Goal: Task Accomplishment & Management: Complete application form

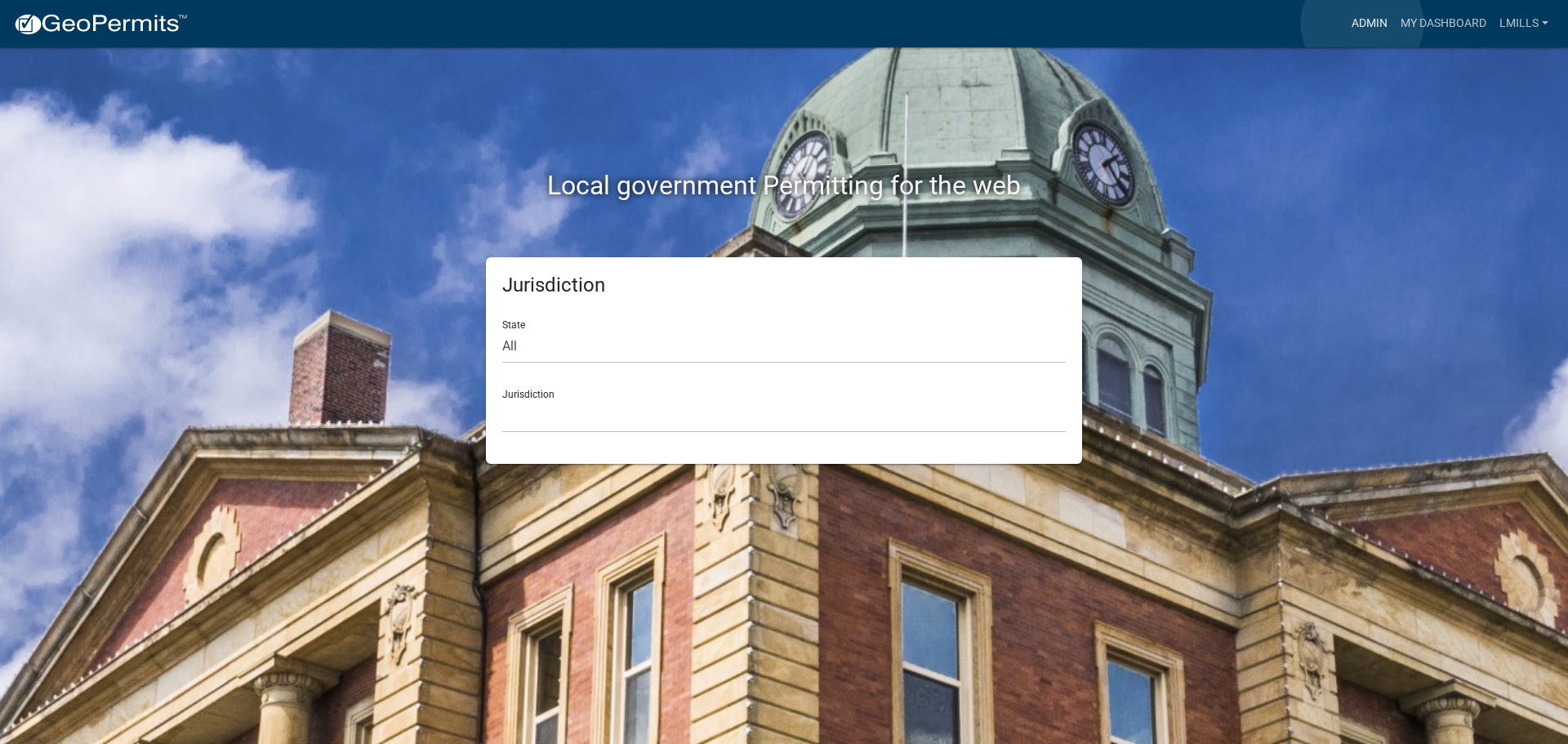
click at [1362, 24] on link "Admin" at bounding box center [1369, 23] width 49 height 31
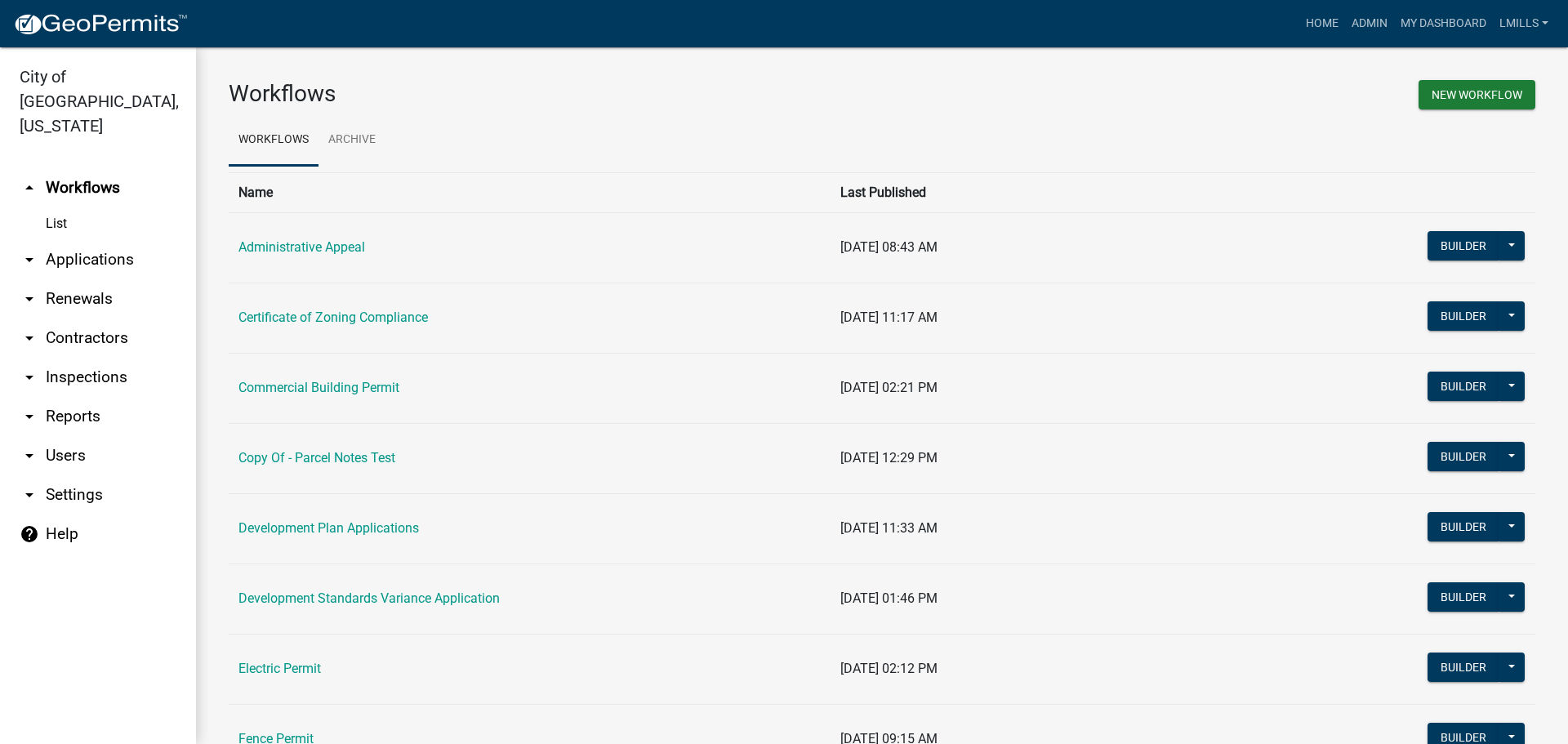
click at [63, 397] on link "arrow_drop_down Reports" at bounding box center [97, 416] width 196 height 39
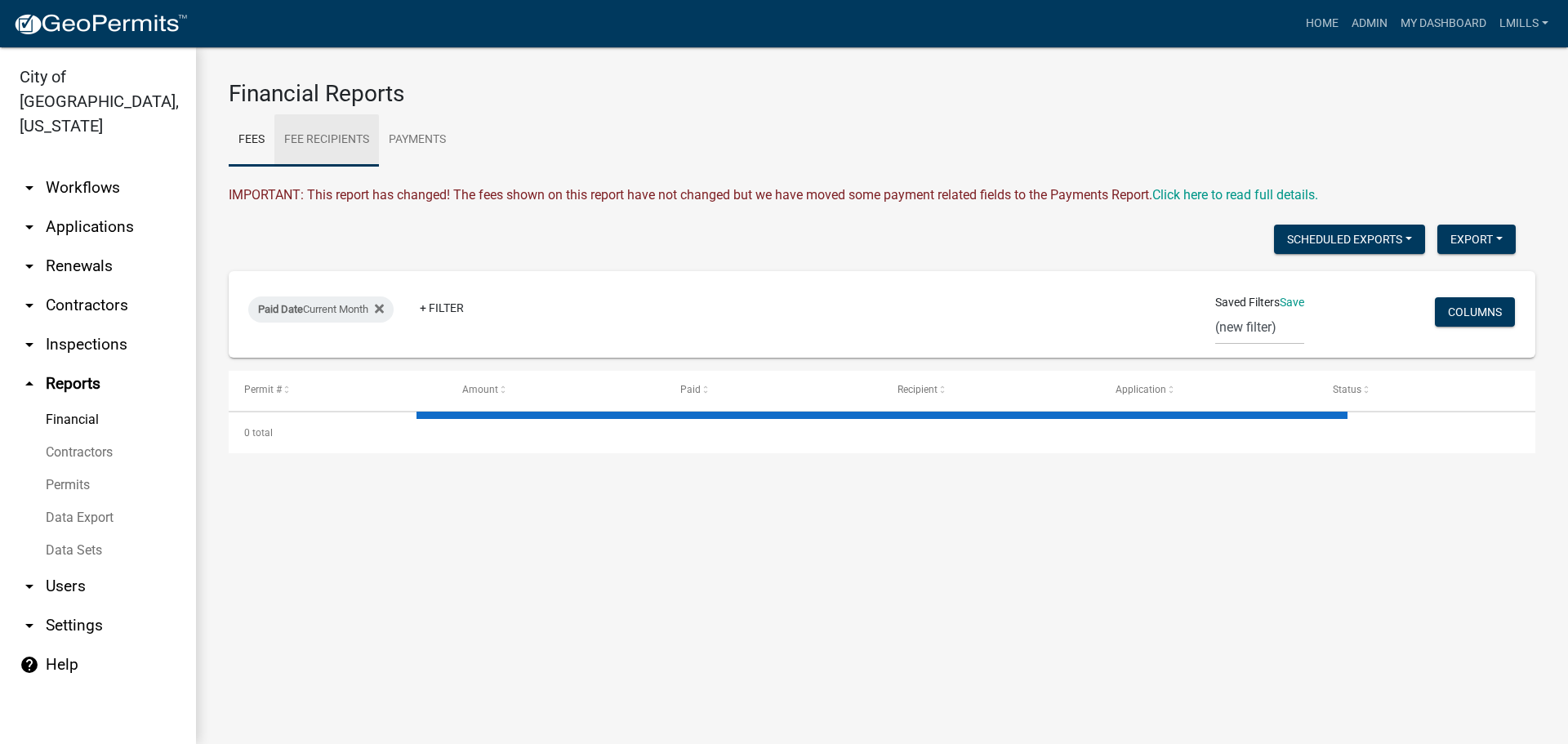
click at [358, 139] on link "Fee Recipients" at bounding box center [327, 140] width 104 height 52
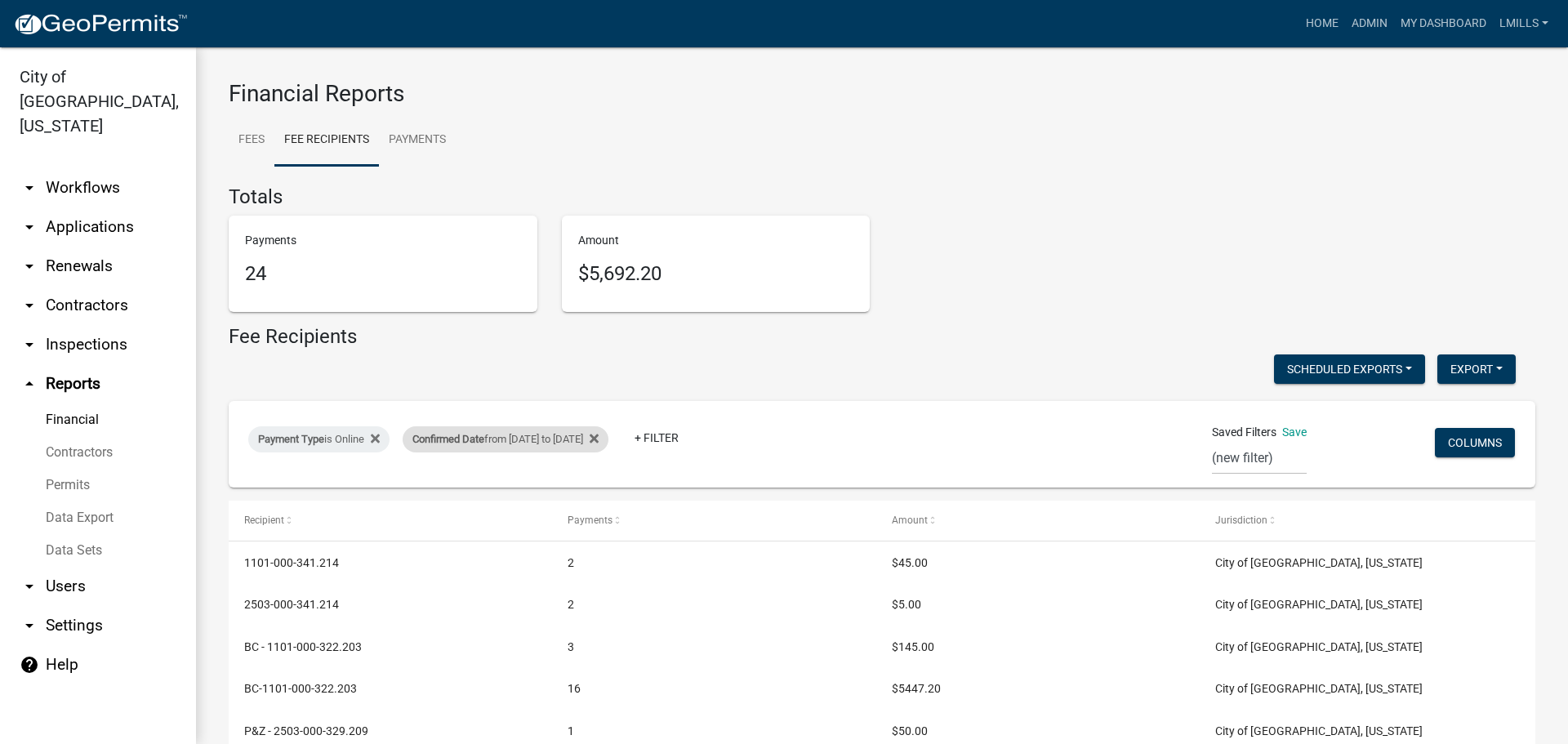
click at [560, 440] on div "Confirmed Date from 09/09/2025 to 09/09/2025" at bounding box center [506, 439] width 205 height 27
select select "custom"
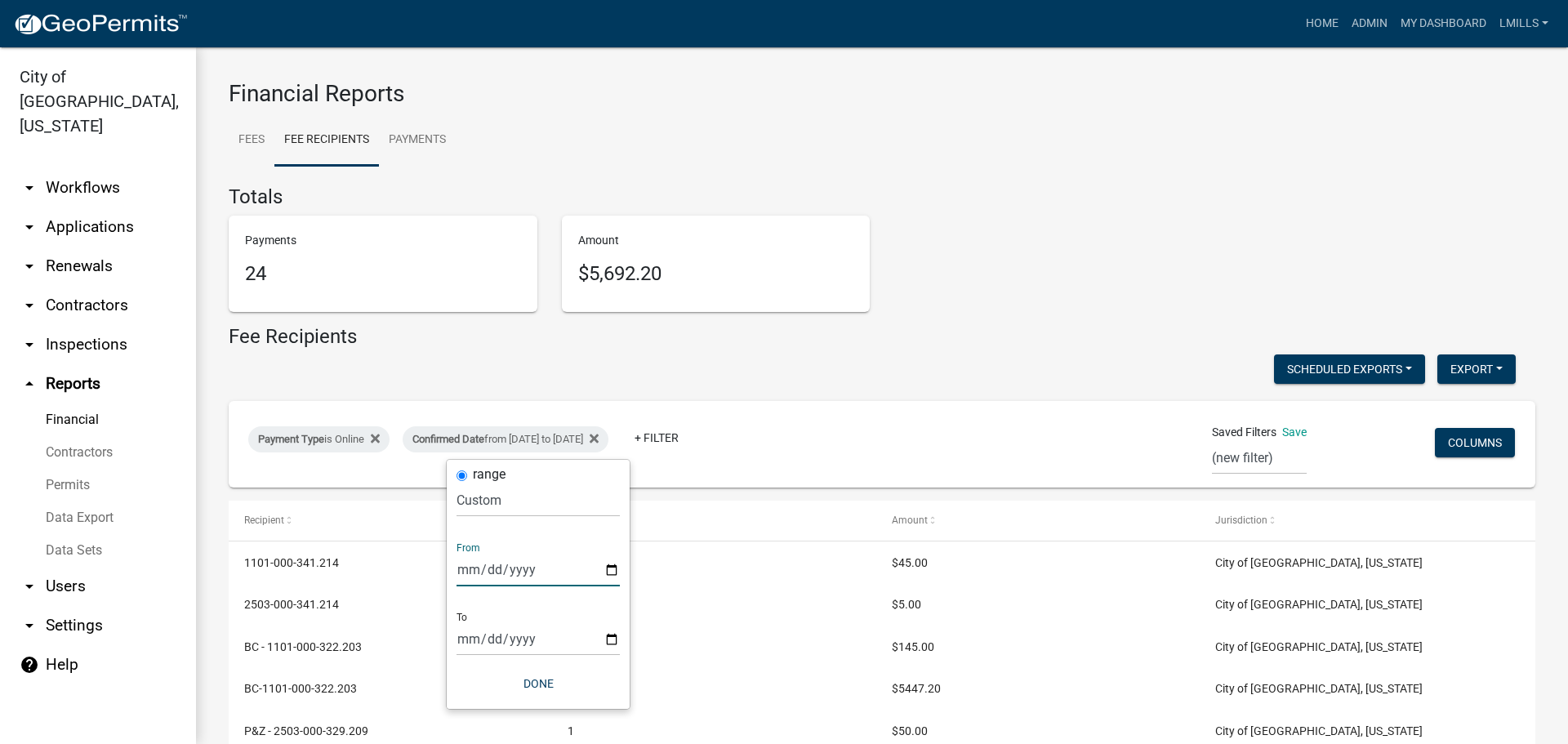
click at [609, 568] on input "2025-09-09" at bounding box center [538, 570] width 163 height 34
type input "2025-09-10"
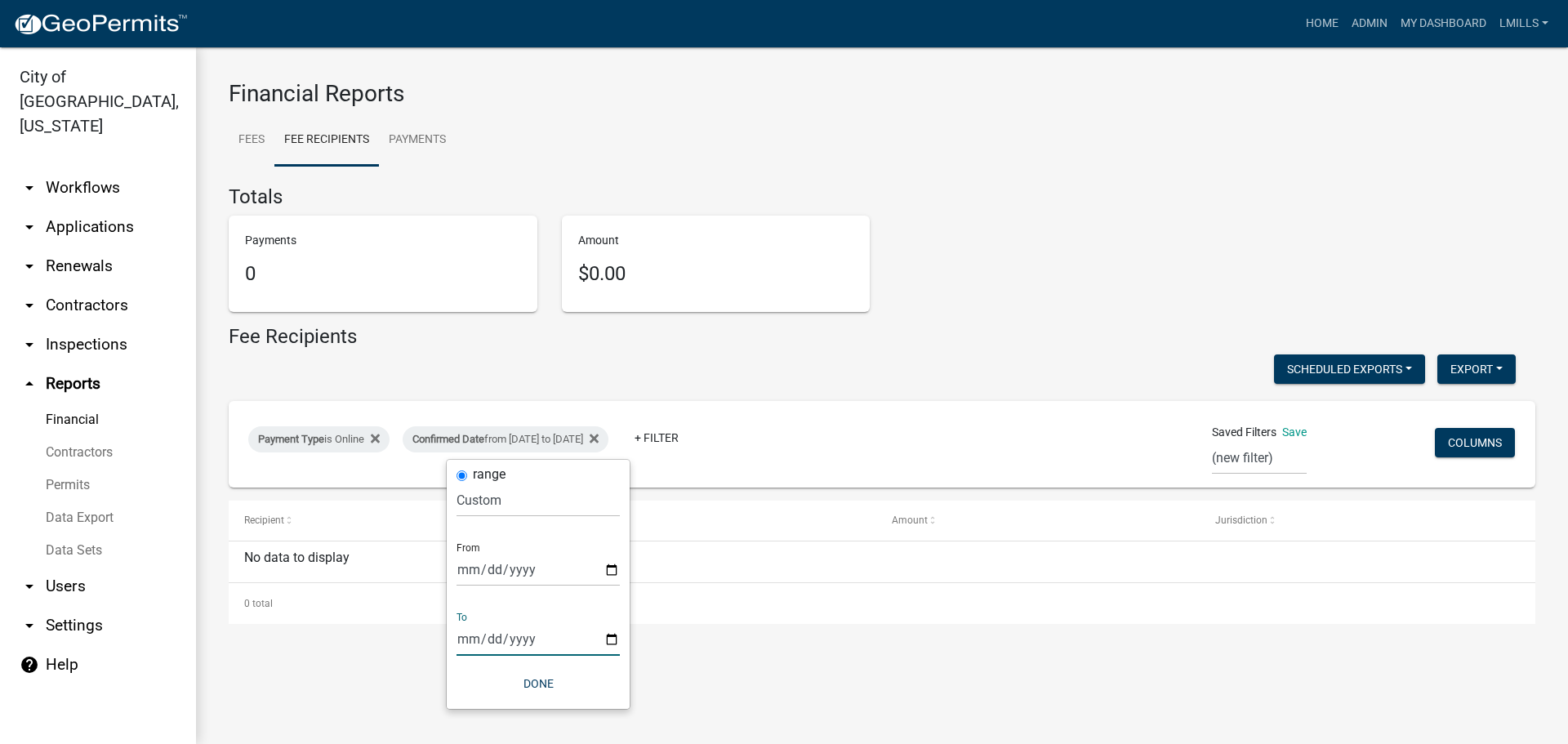
click at [613, 647] on input "2025-09-09" at bounding box center [538, 639] width 163 height 34
type input "2025-09-10"
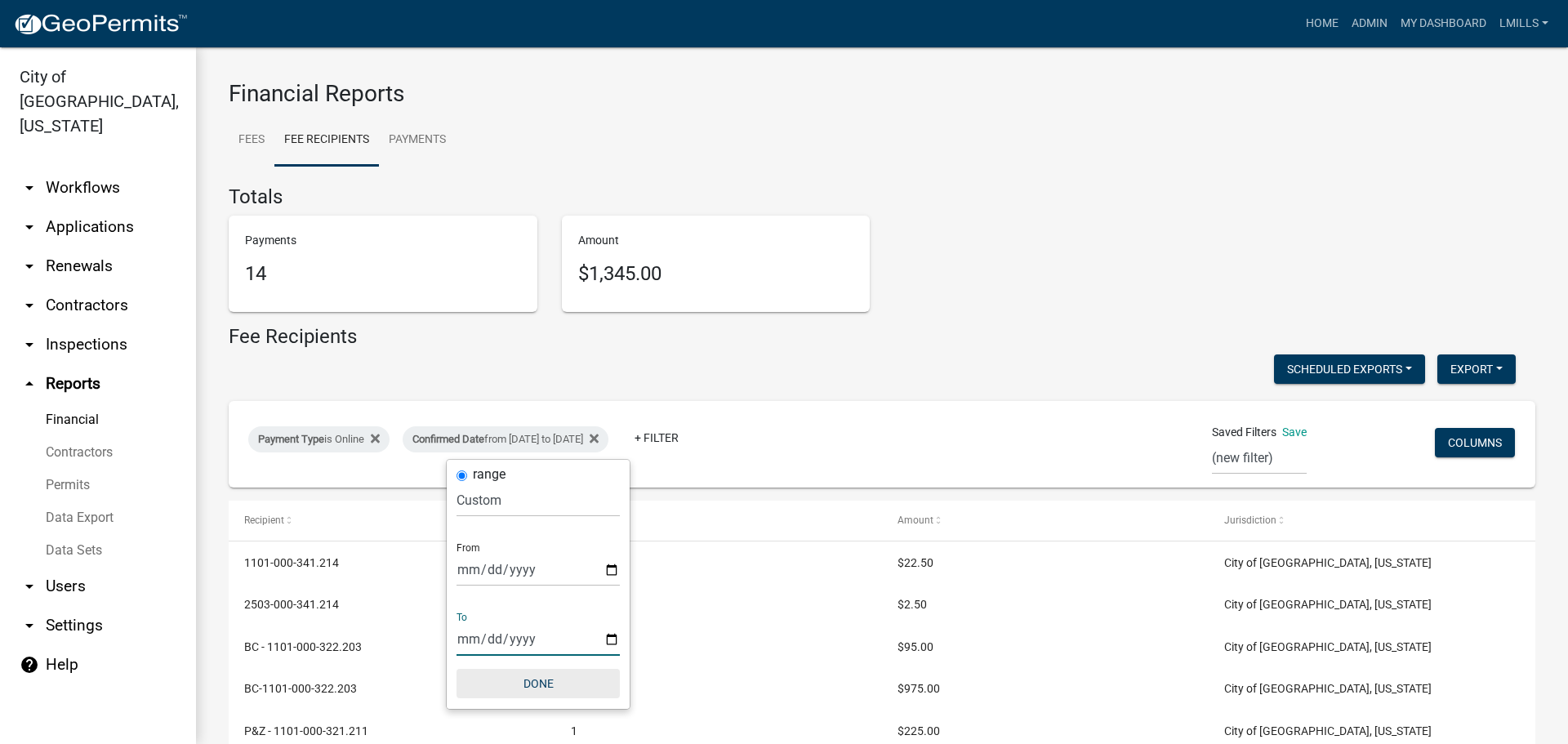
click at [536, 686] on button "Done" at bounding box center [538, 683] width 163 height 29
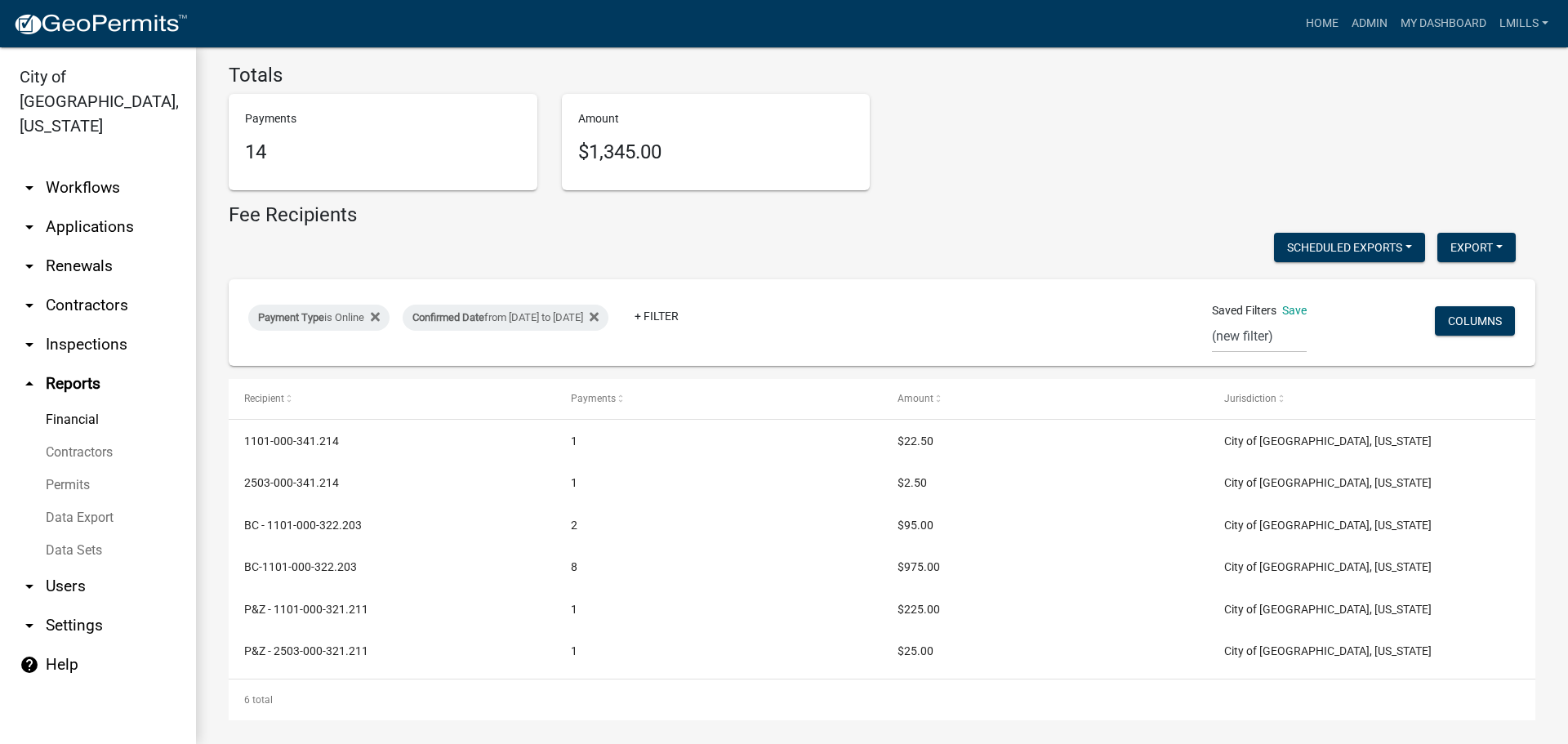
scroll to position [130, 0]
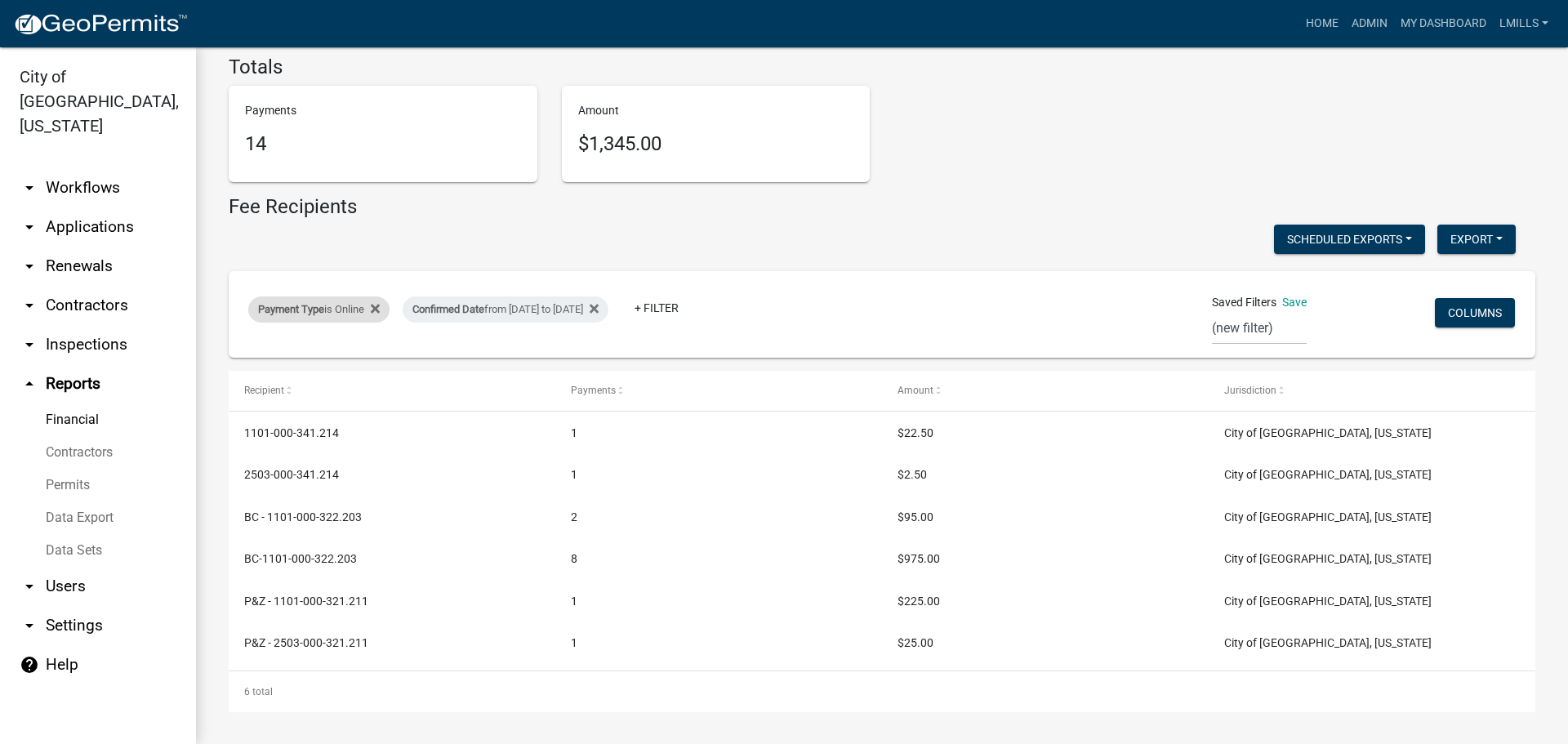
click at [367, 300] on div "Payment Type is Online" at bounding box center [319, 310] width 142 height 27
click at [350, 382] on select "Select an option Online CreditCardPOS Check Cash" at bounding box center [321, 370] width 163 height 34
select select "Check"
click at [239, 353] on select "Select an option Online CreditCardPOS Check Cash" at bounding box center [321, 370] width 163 height 34
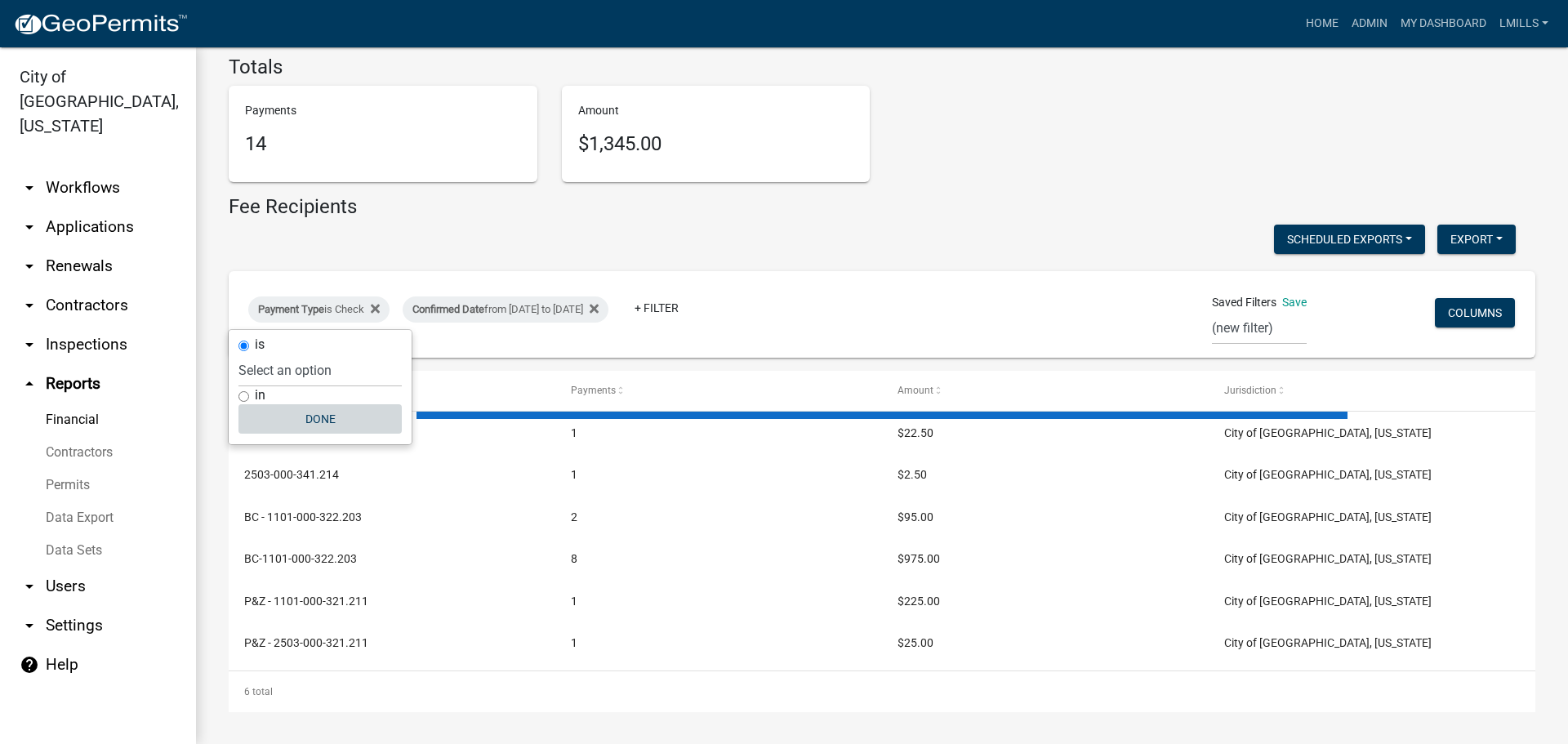
click at [326, 425] on button "Done" at bounding box center [320, 419] width 163 height 29
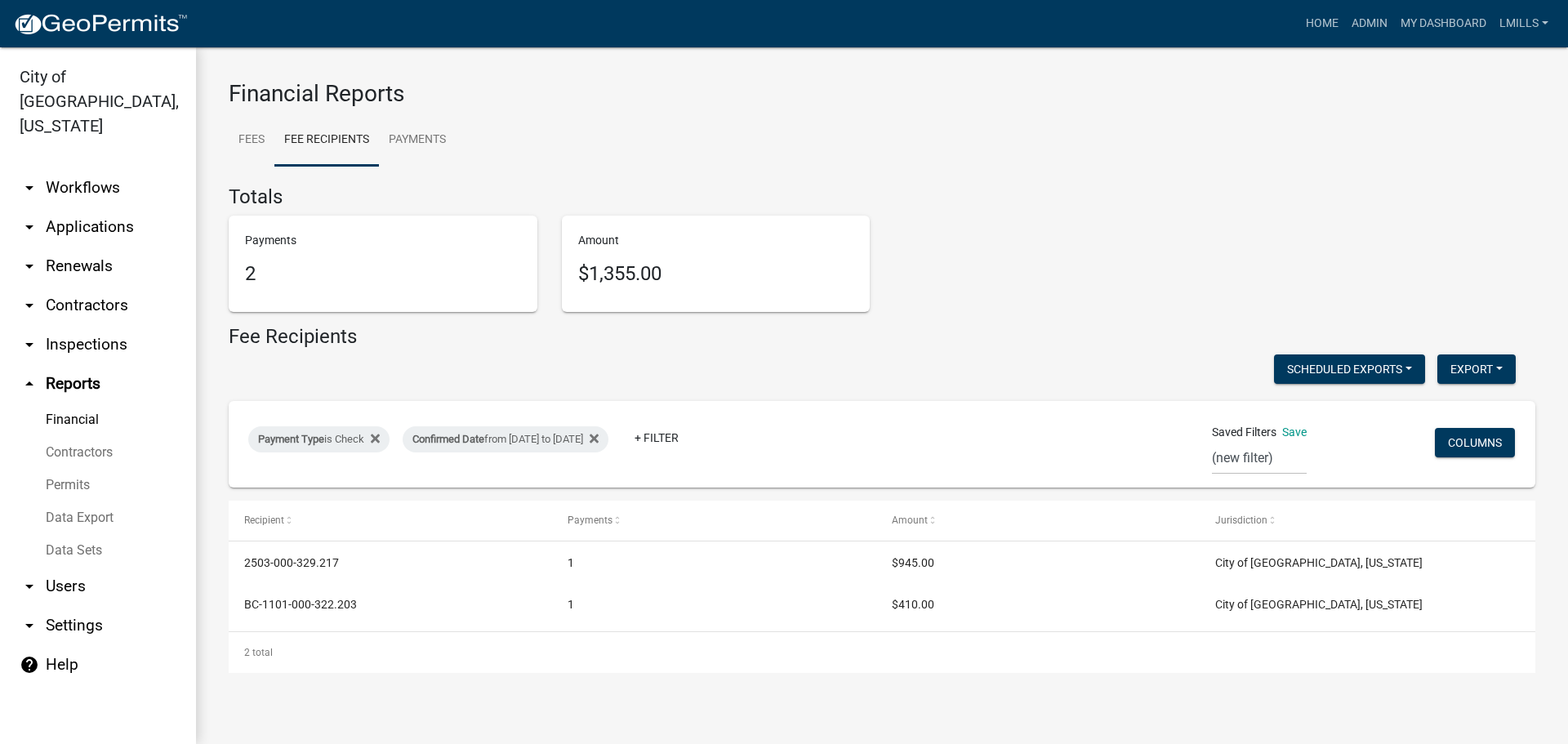
scroll to position [0, 0]
click at [330, 438] on div "Payment Type is Check" at bounding box center [319, 439] width 142 height 27
click at [339, 497] on select "Select an option Online CreditCardPOS Check Cash" at bounding box center [320, 500] width 163 height 34
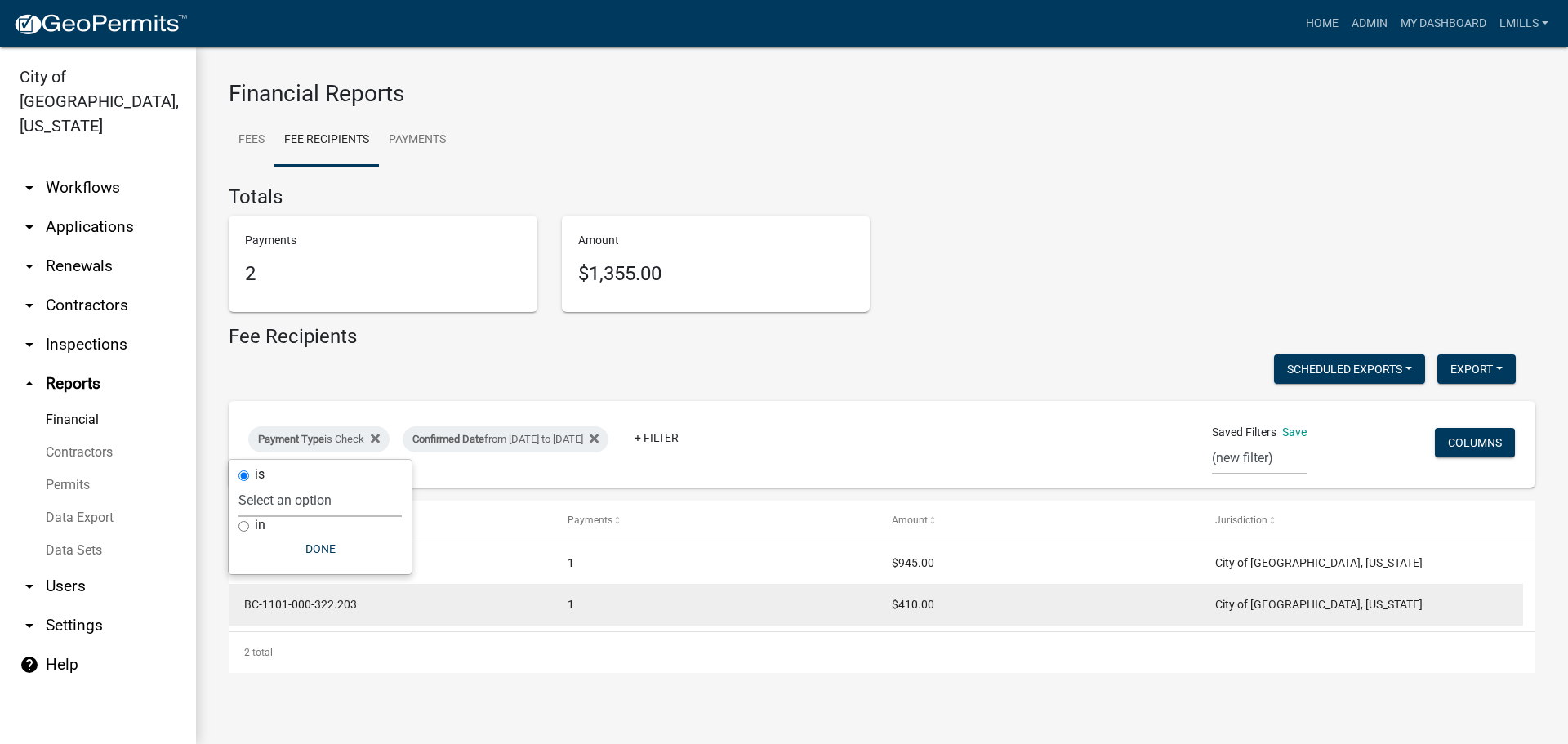
select select "Cash"
click at [238, 484] on select "Select an option Online CreditCardPOS Check Cash" at bounding box center [320, 500] width 163 height 34
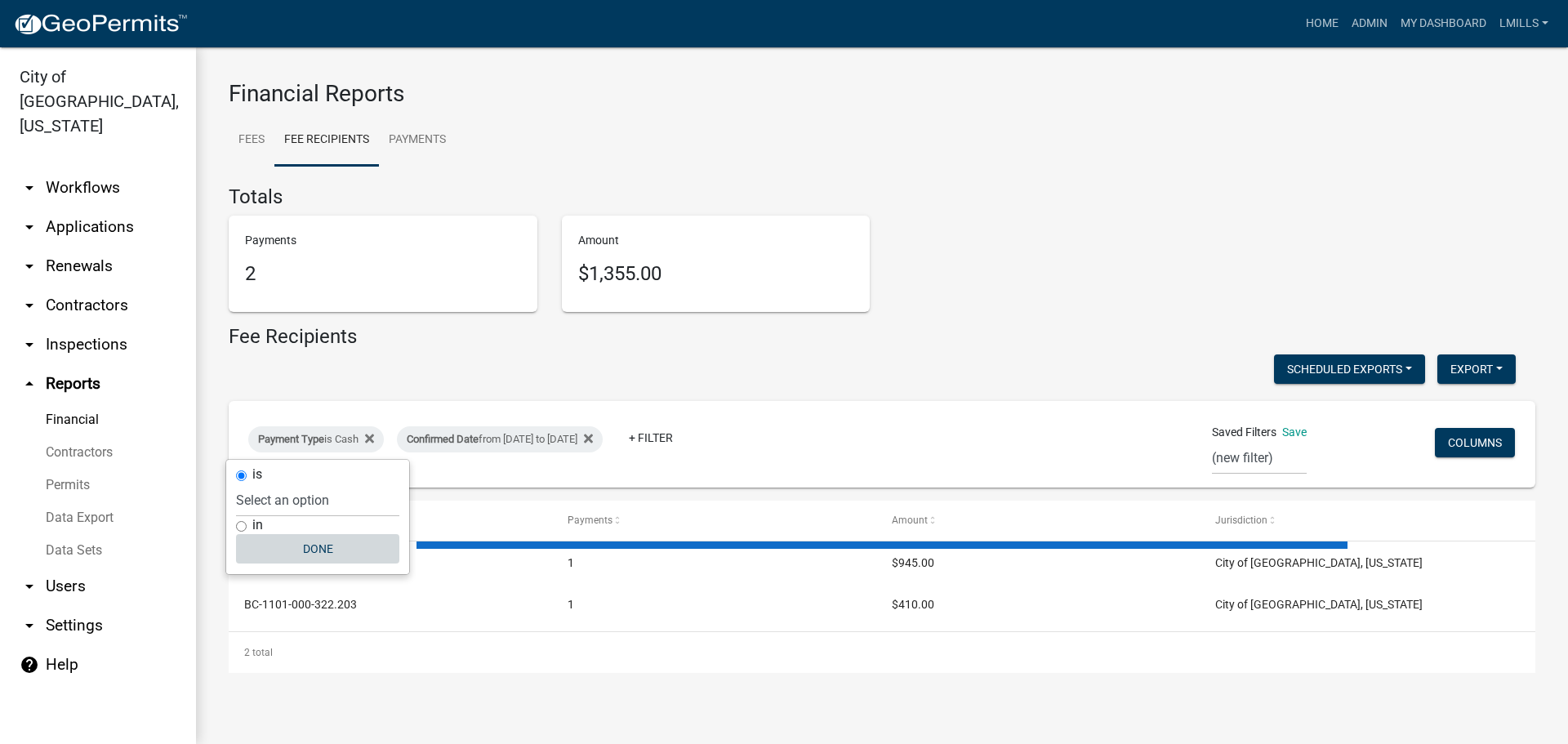
click at [322, 551] on button "Done" at bounding box center [318, 548] width 163 height 29
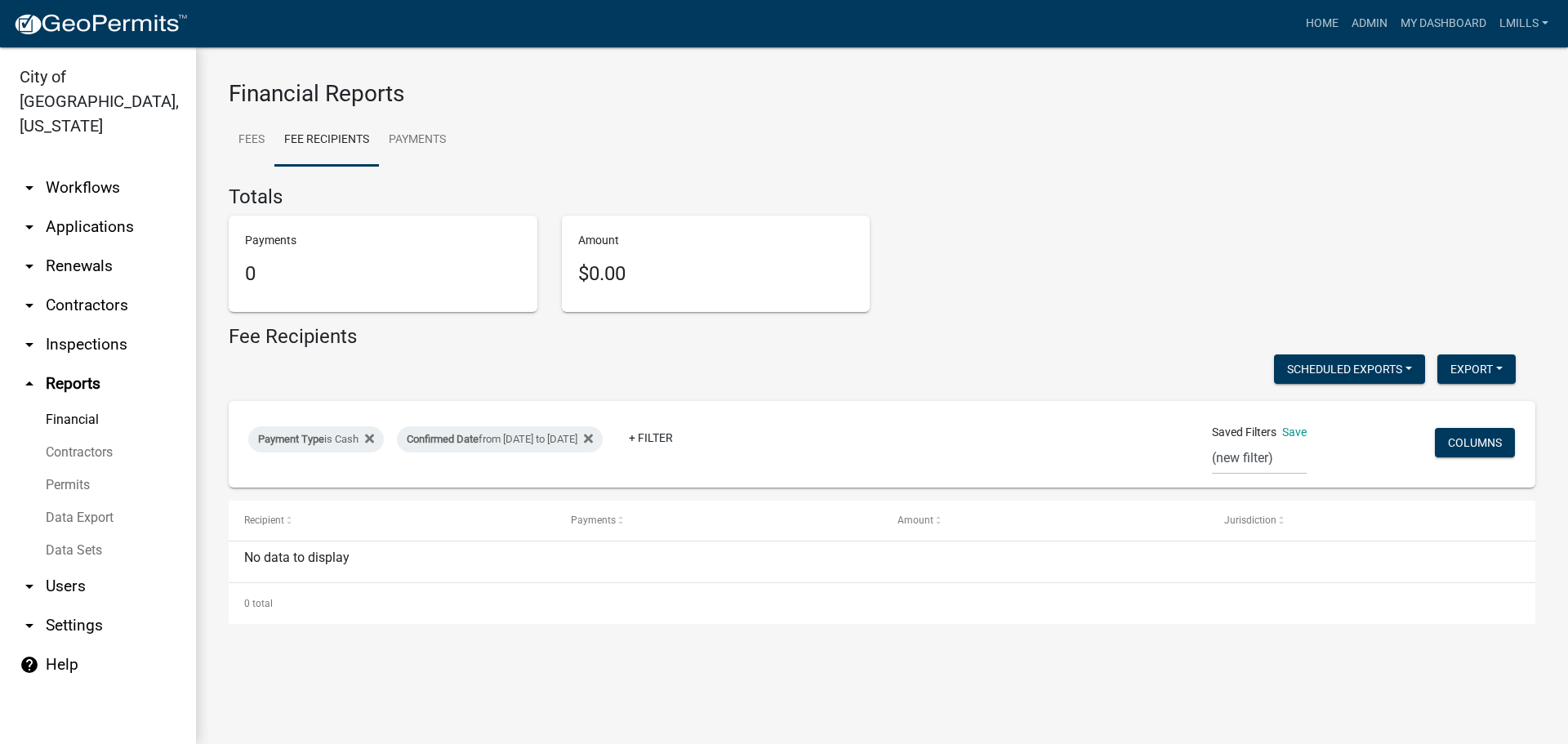
click at [100, 207] on link "arrow_drop_down Applications" at bounding box center [97, 227] width 196 height 39
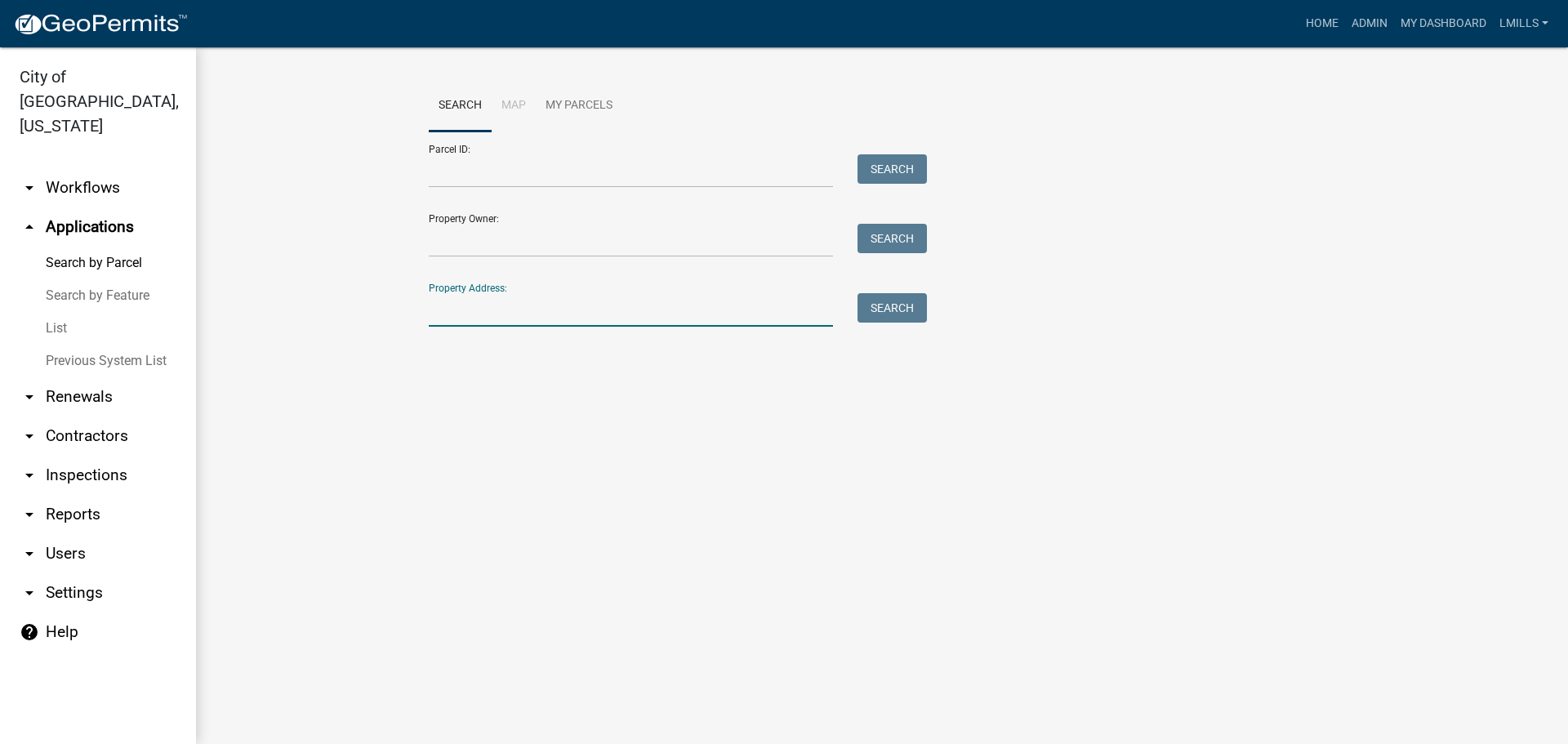
click at [478, 313] on input "Property Address:" at bounding box center [630, 310] width 405 height 34
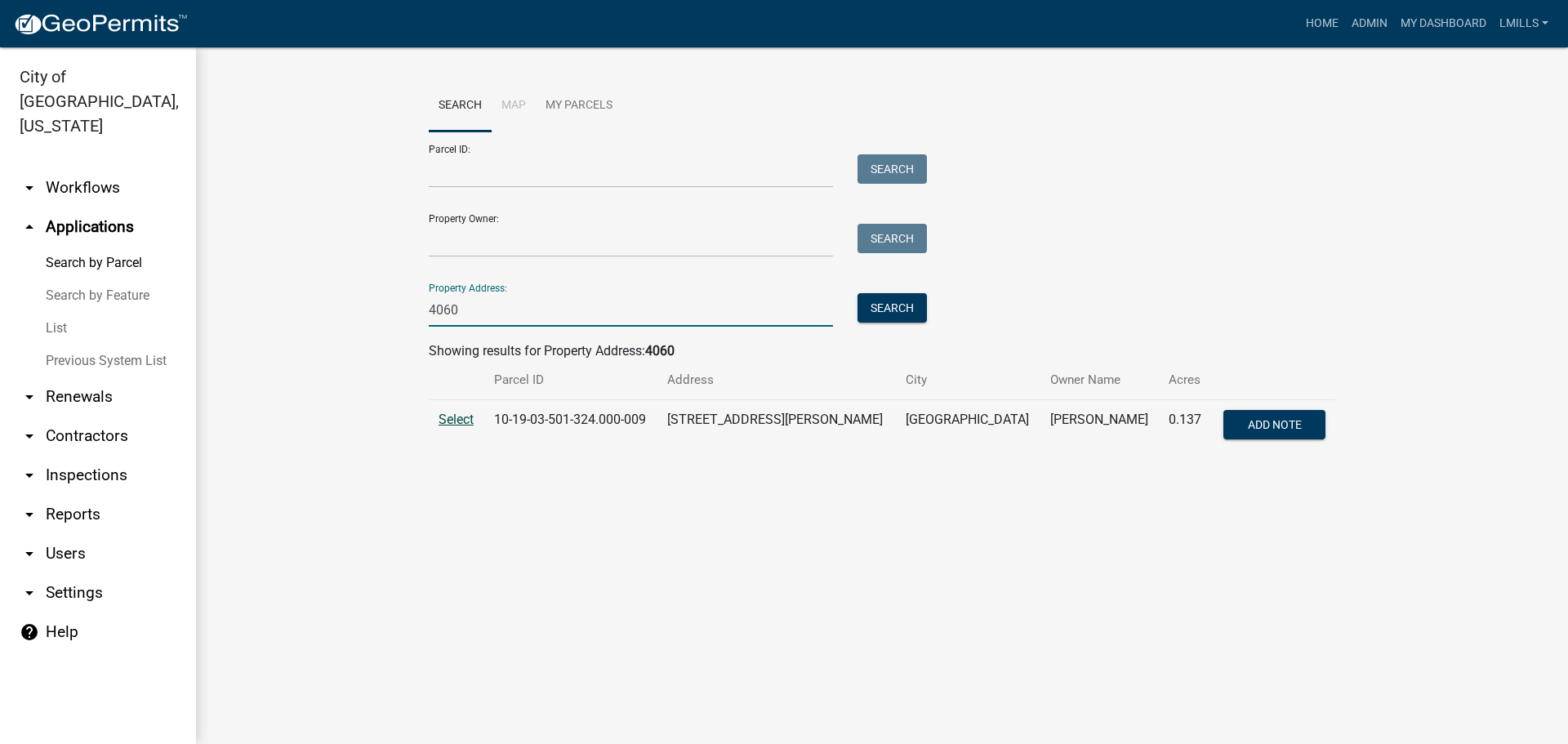
type input "4060"
click at [465, 418] on span "Select" at bounding box center [456, 420] width 35 height 16
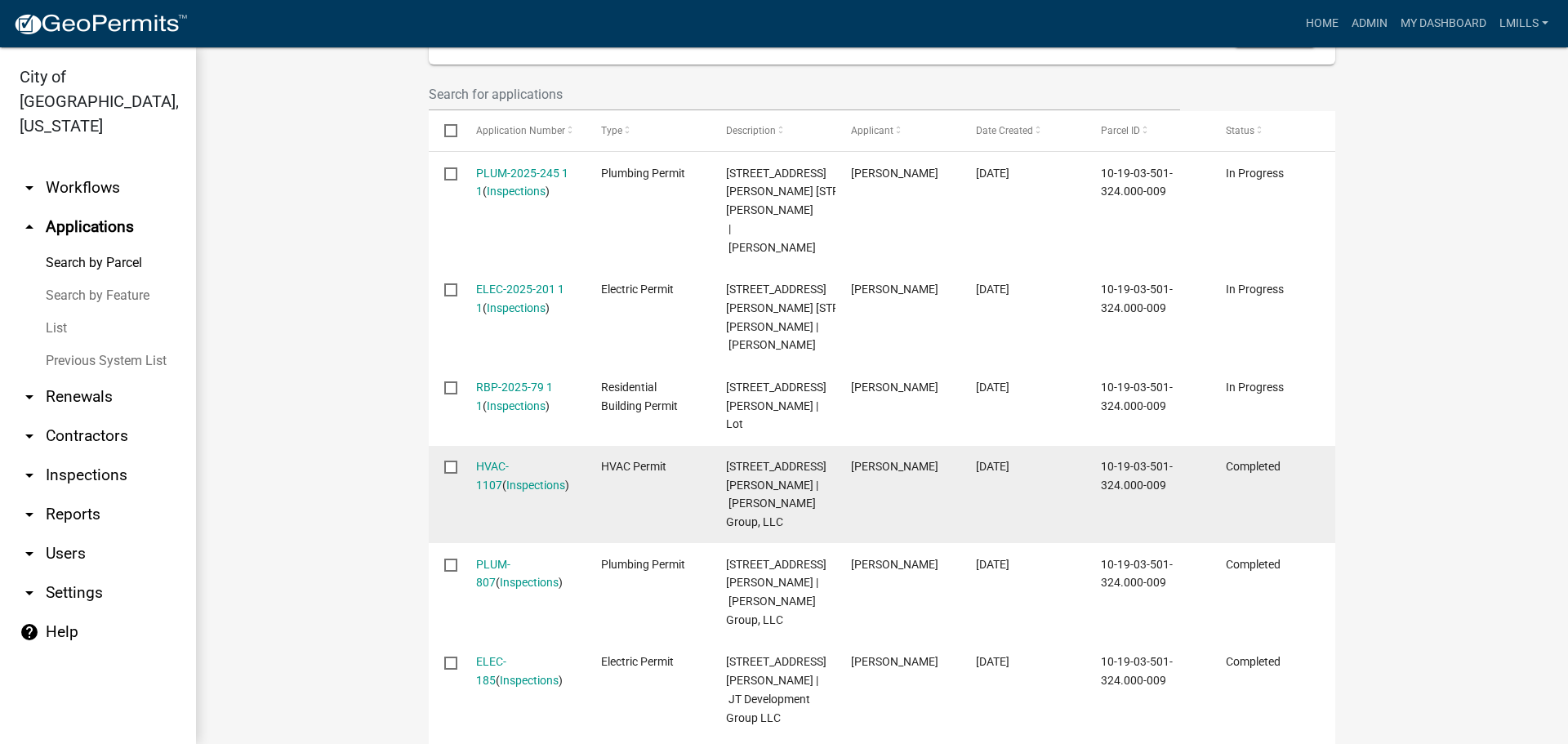
scroll to position [572, 0]
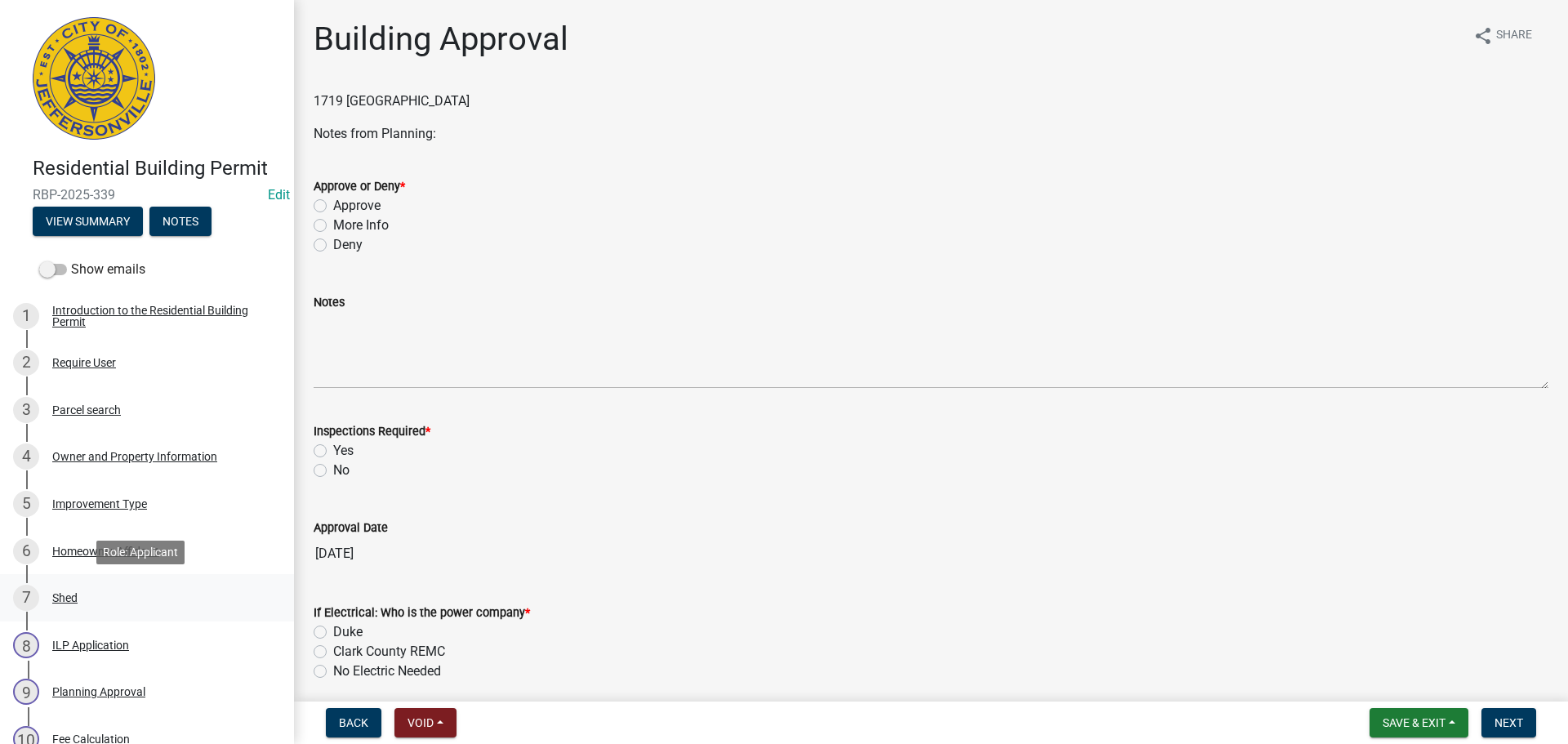
click at [58, 598] on div "Shed" at bounding box center [65, 598] width 26 height 12
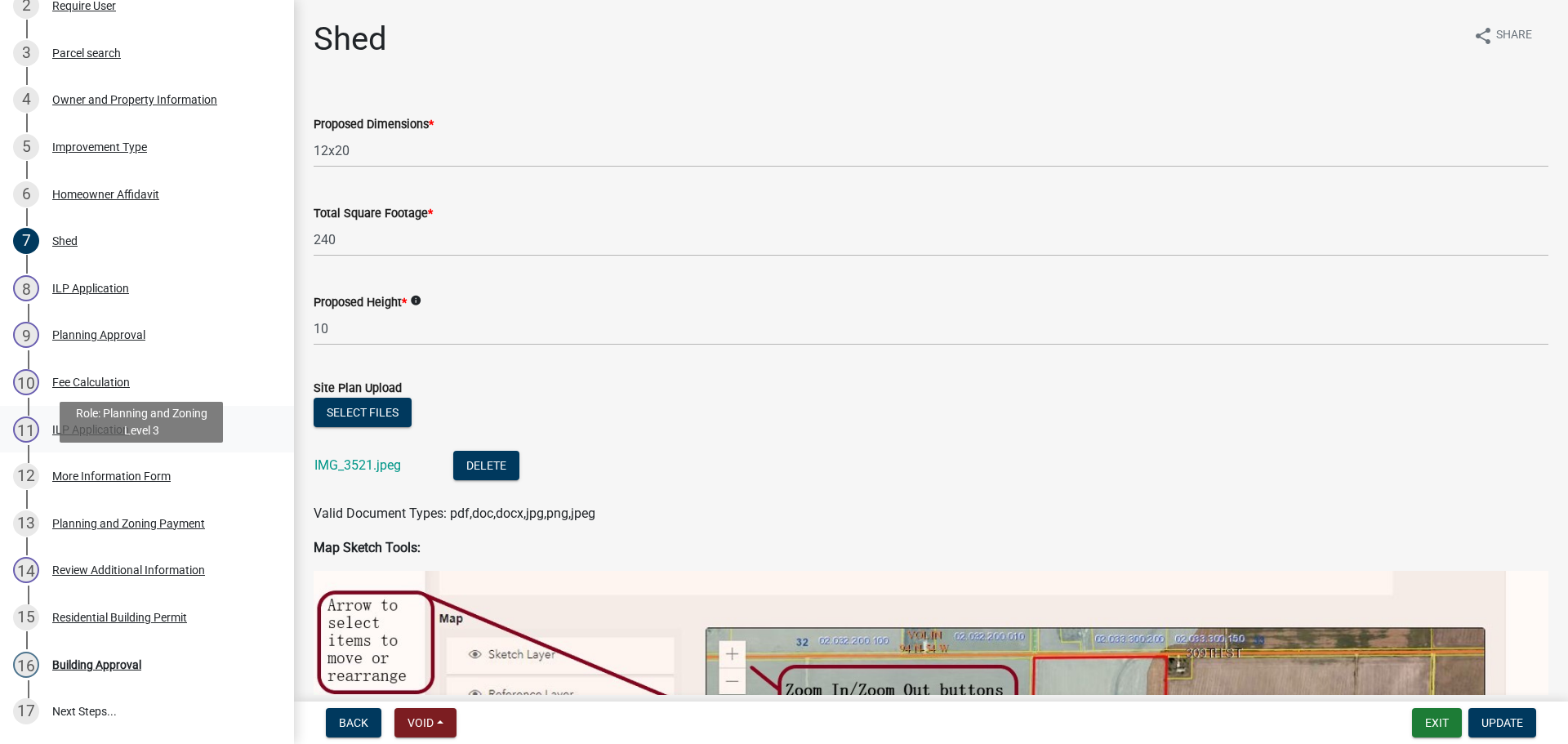
scroll to position [490, 0]
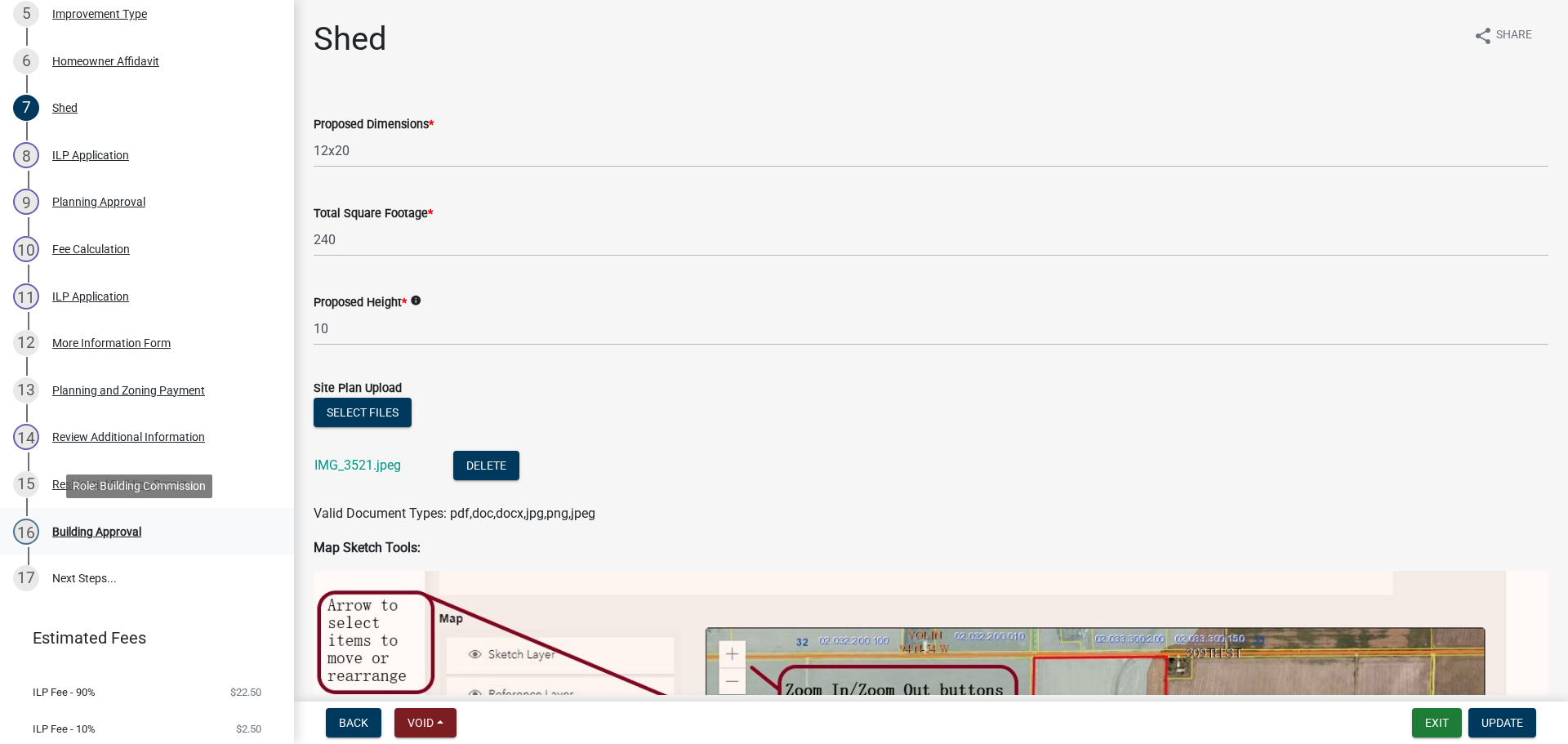
click at [135, 527] on div "Building Approval" at bounding box center [97, 531] width 89 height 12
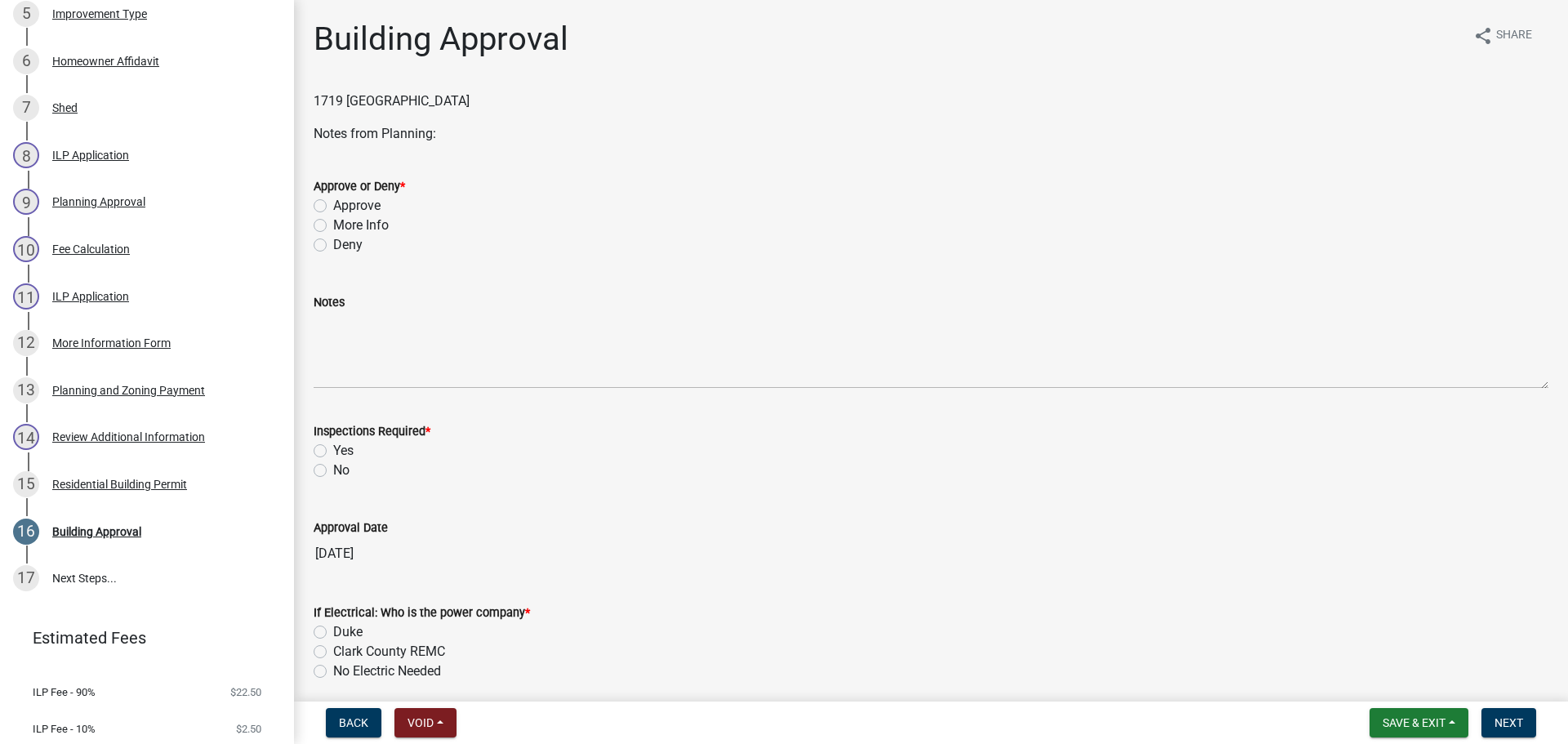
click at [363, 208] on label "Approve" at bounding box center [356, 205] width 47 height 19
click at [344, 206] on input "Approve" at bounding box center [338, 201] width 11 height 11
radio input "true"
drag, startPoint x: 345, startPoint y: 450, endPoint x: 344, endPoint y: 503, distance: 53.0
click at [344, 450] on label "Yes" at bounding box center [343, 451] width 20 height 19
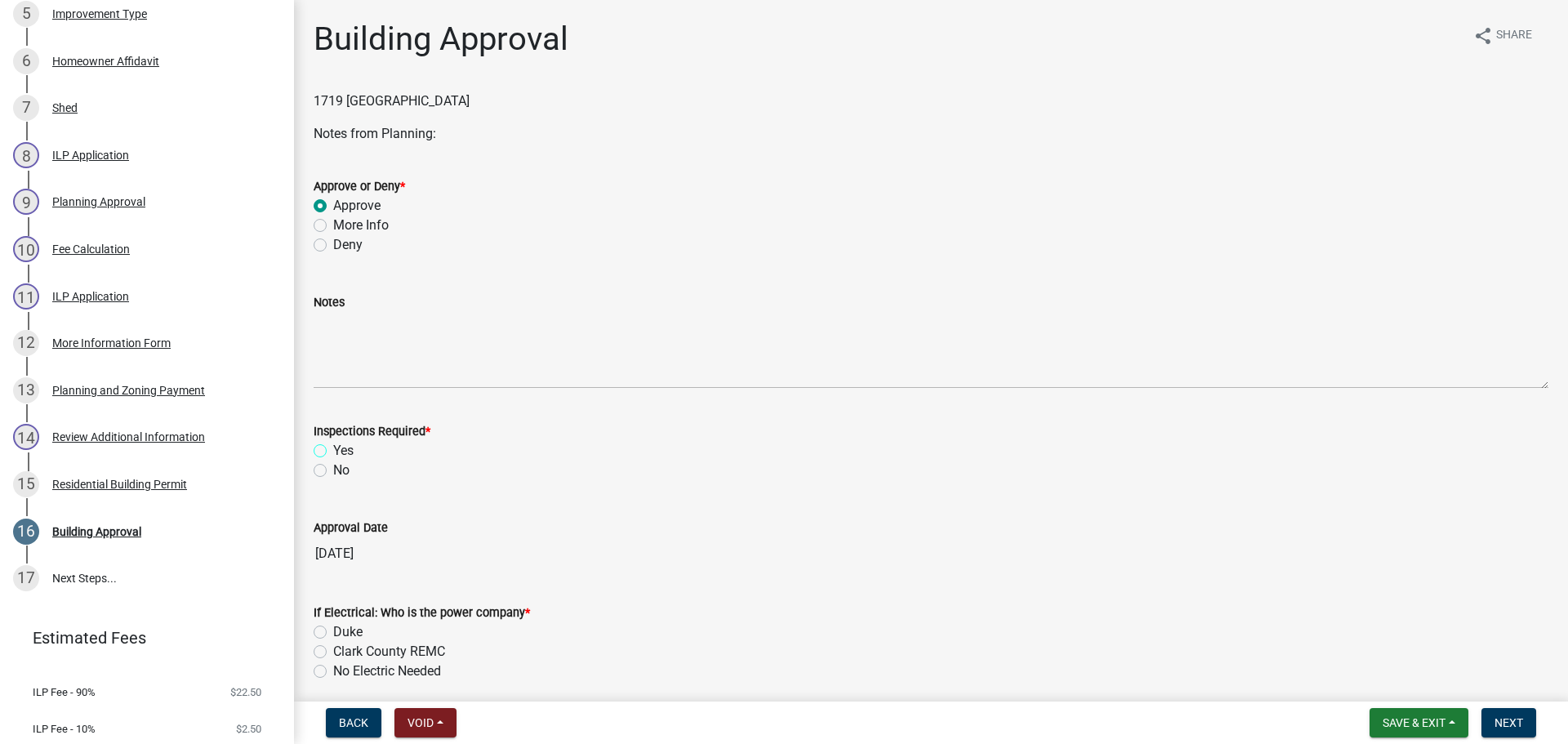
click at [344, 450] on input "Yes" at bounding box center [338, 446] width 11 height 11
radio input "true"
click at [359, 675] on label "No Electric Needed" at bounding box center [387, 671] width 108 height 19
click at [344, 672] on input "No Electric Needed" at bounding box center [338, 667] width 11 height 11
radio input "true"
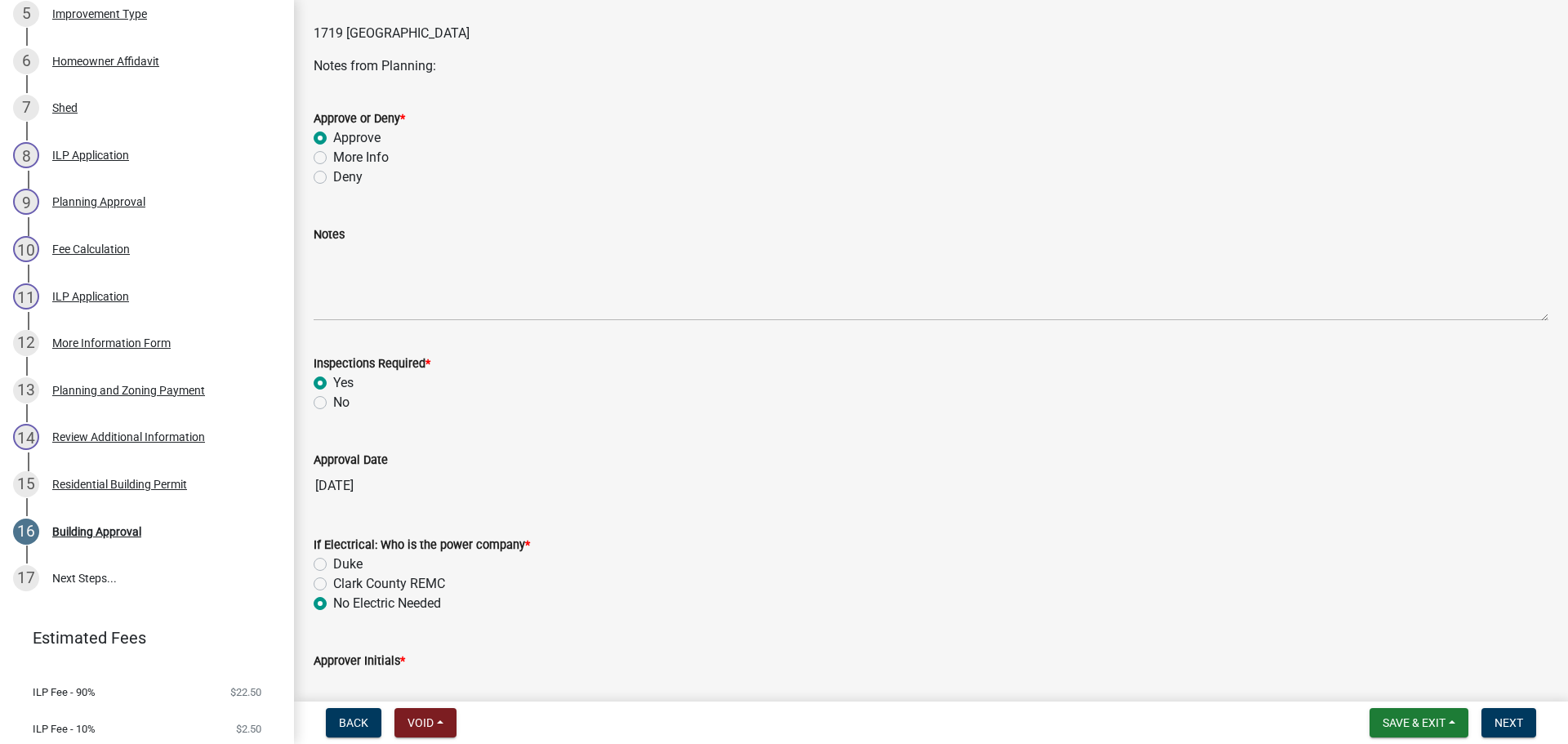
scroll to position [153, 0]
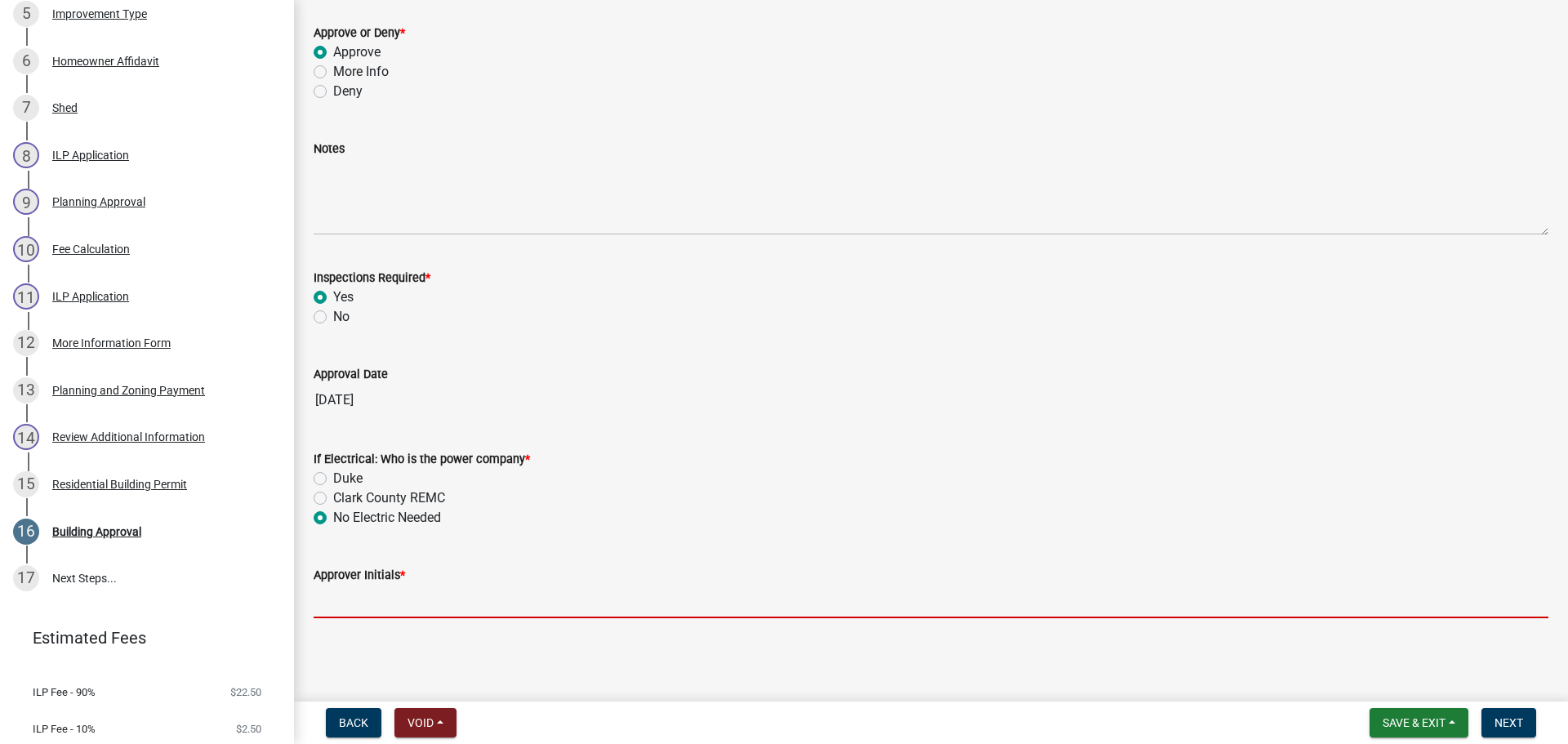
drag, startPoint x: 374, startPoint y: 608, endPoint x: 373, endPoint y: 596, distance: 12.0
click at [373, 606] on input "Approver Initials *" at bounding box center [931, 601] width 1235 height 34
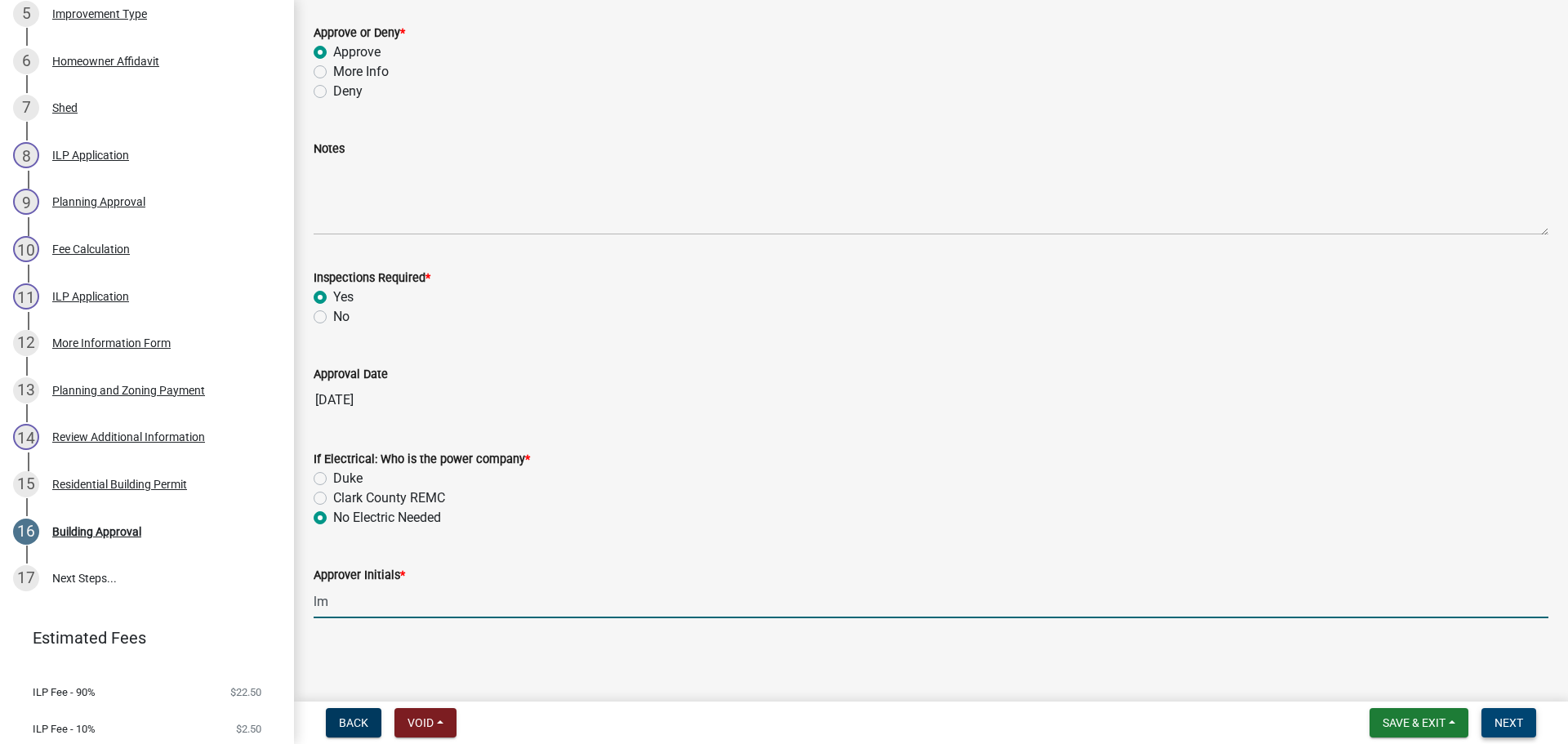
type input "lm"
click at [1511, 717] on span "Next" at bounding box center [1509, 723] width 28 height 13
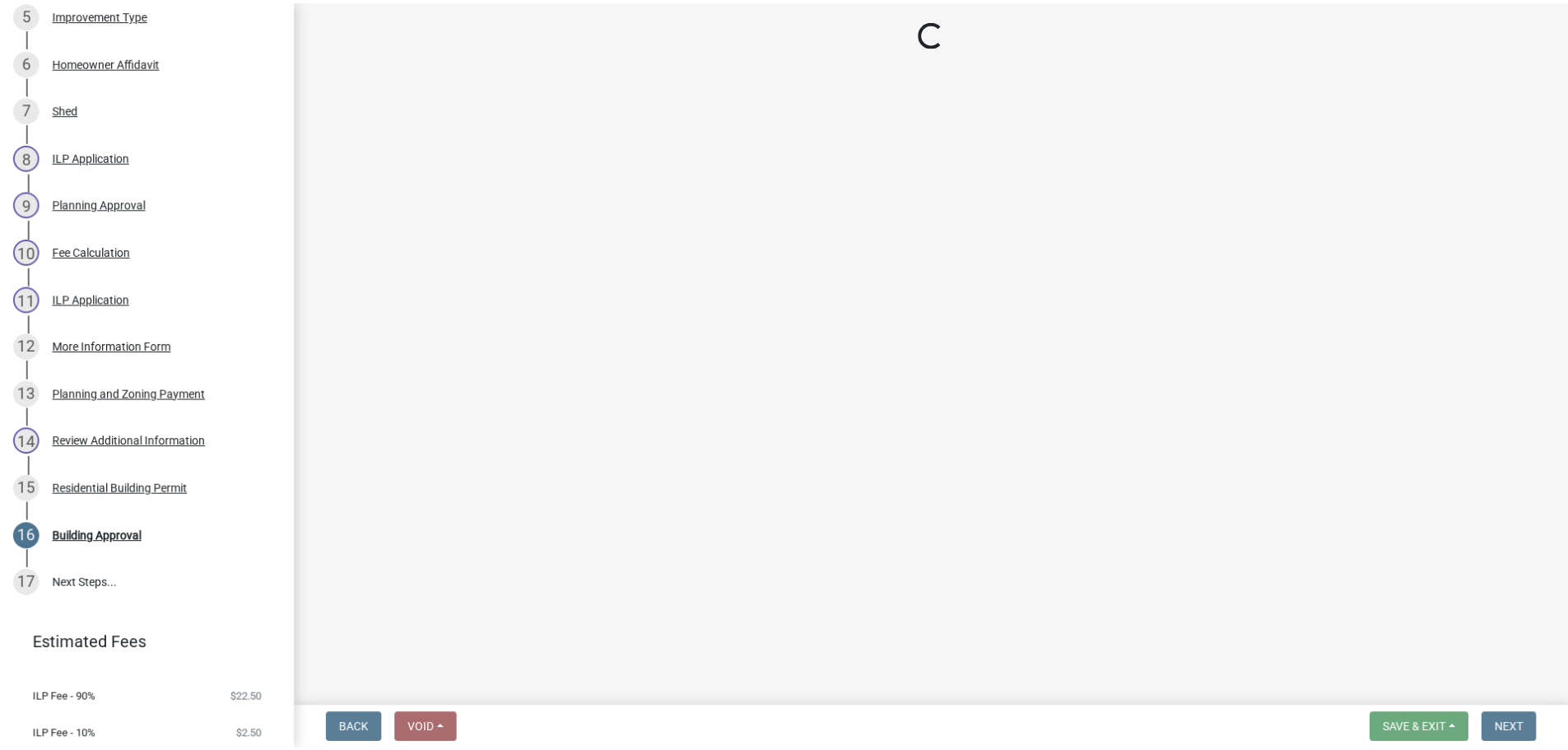
scroll to position [826, 0]
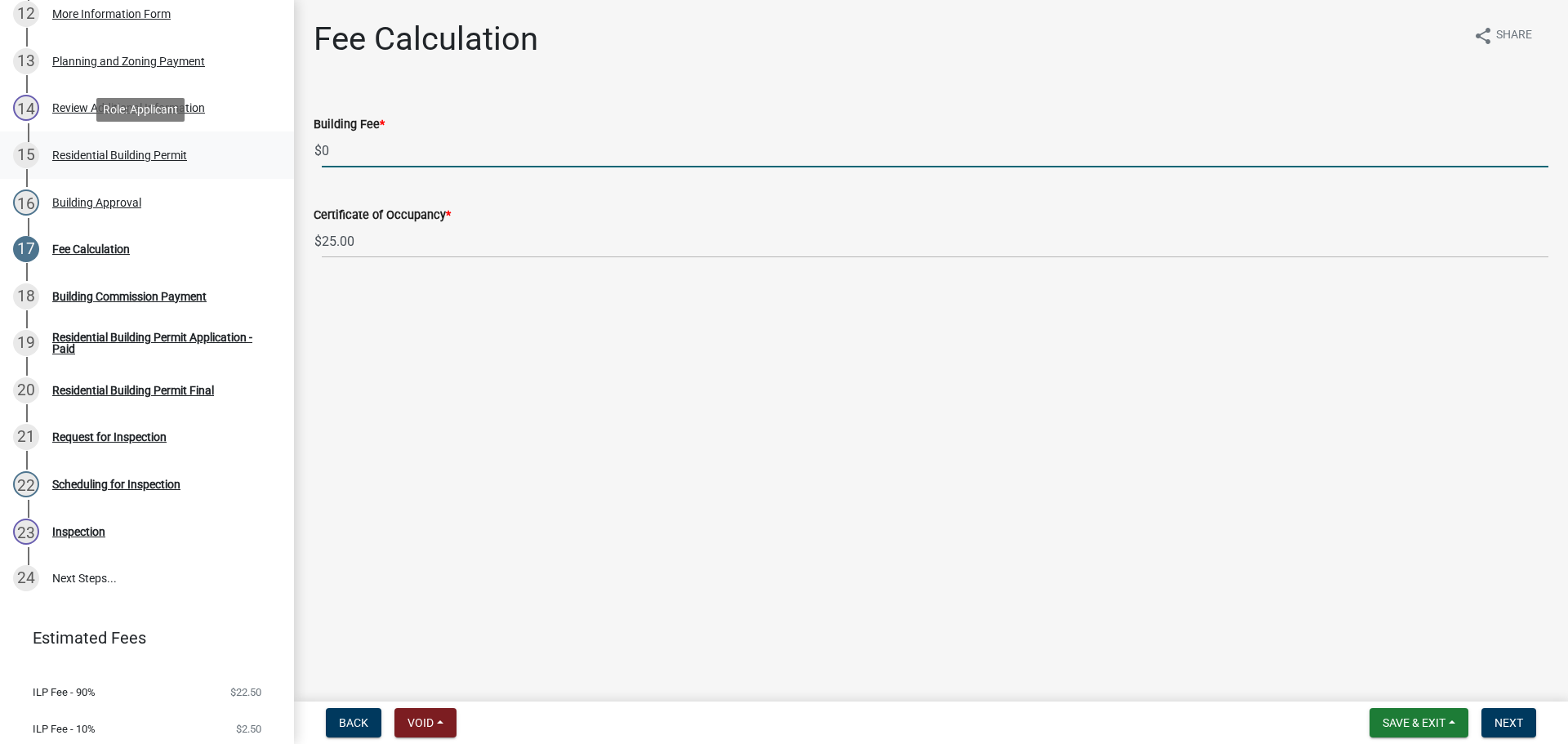
drag, startPoint x: 275, startPoint y: 164, endPoint x: 257, endPoint y: 167, distance: 18.2
click at [257, 167] on div "Residential Building Permit RBP-2025-339 Edit View Summary Notes Show emails 1 …" at bounding box center [784, 372] width 1568 height 744
type input "35.00"
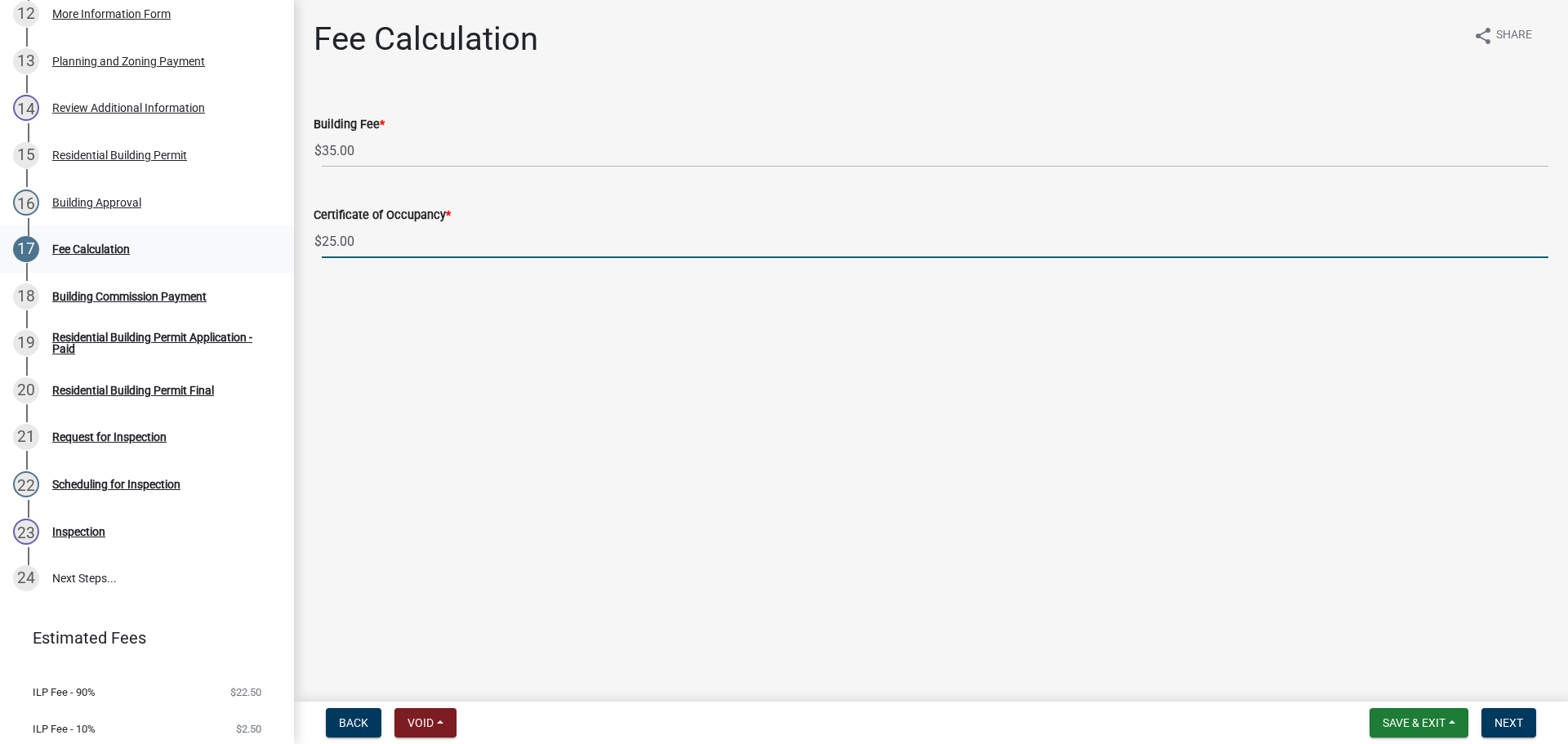
drag, startPoint x: 347, startPoint y: 254, endPoint x: 268, endPoint y: 257, distance: 79.1
click at [268, 257] on div "Residential Building Permit RBP-2025-339 Edit View Summary Notes Show emails 1 …" at bounding box center [784, 372] width 1568 height 744
type input "0.00"
click at [1500, 726] on span "Next" at bounding box center [1509, 723] width 28 height 13
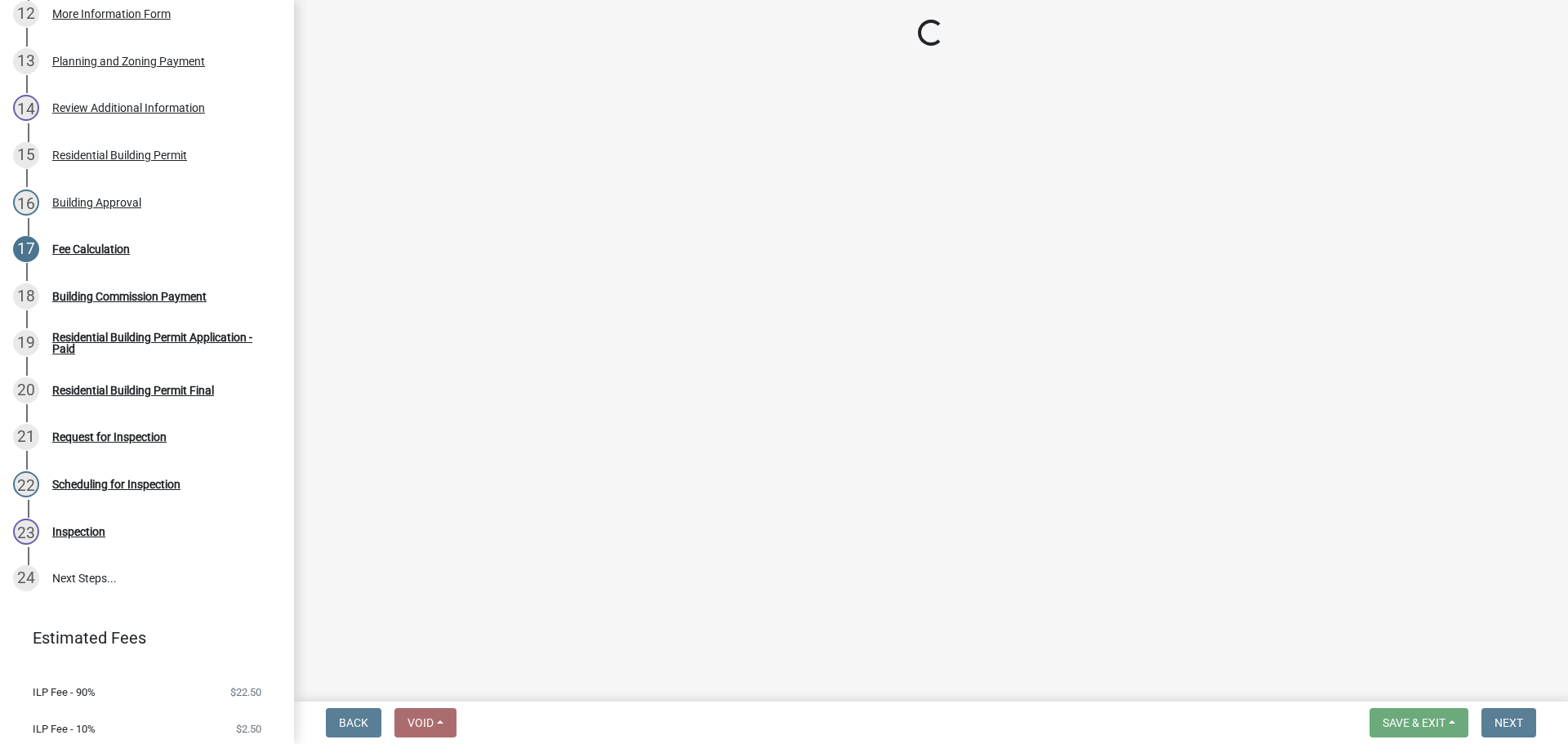
select select "3: 3"
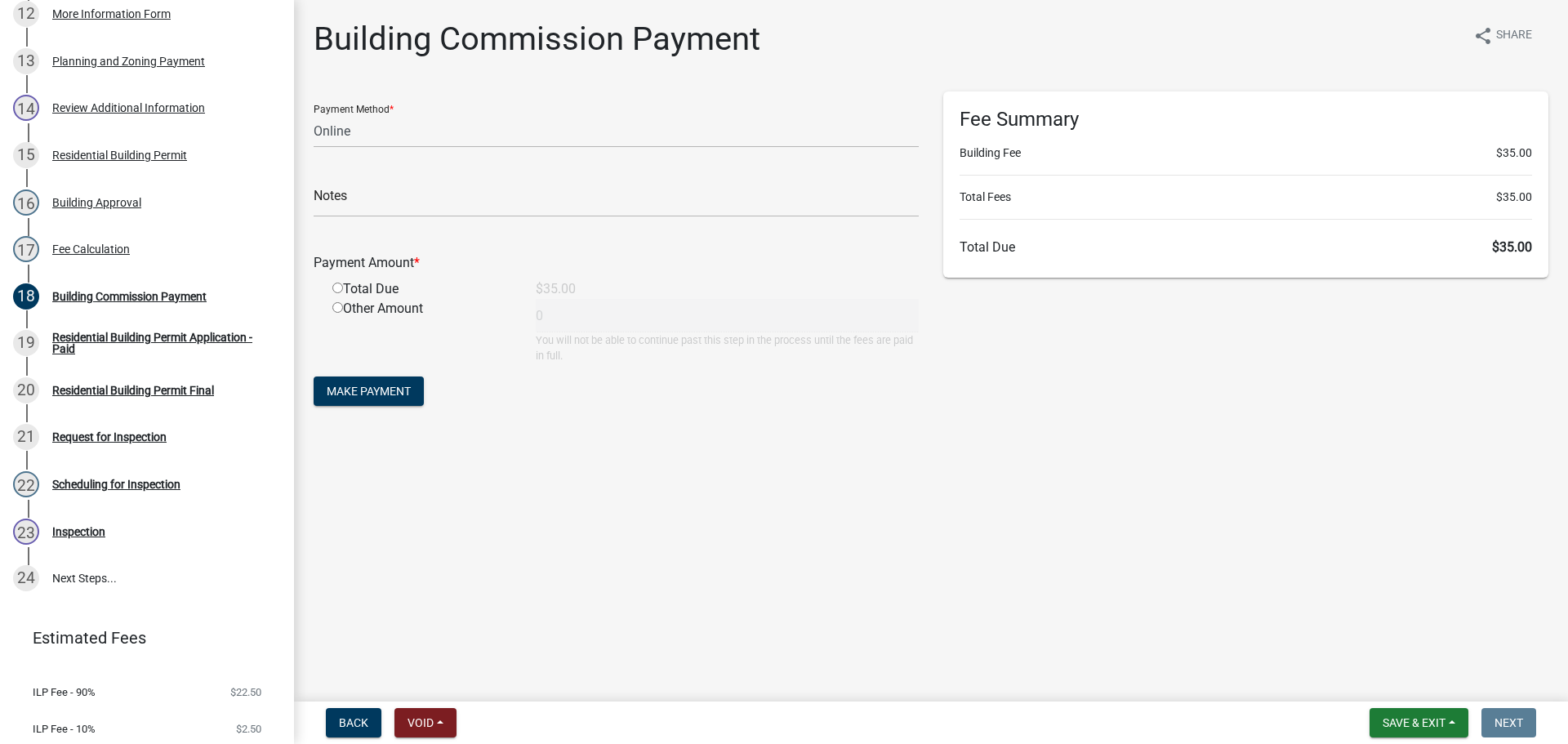
click at [1474, 718] on form "Save & Exit Save Save & Exit Next" at bounding box center [1452, 723] width 180 height 29
click at [1414, 711] on button "Save & Exit" at bounding box center [1419, 723] width 99 height 29
click at [1414, 675] on button "Save & Exit" at bounding box center [1403, 680] width 131 height 39
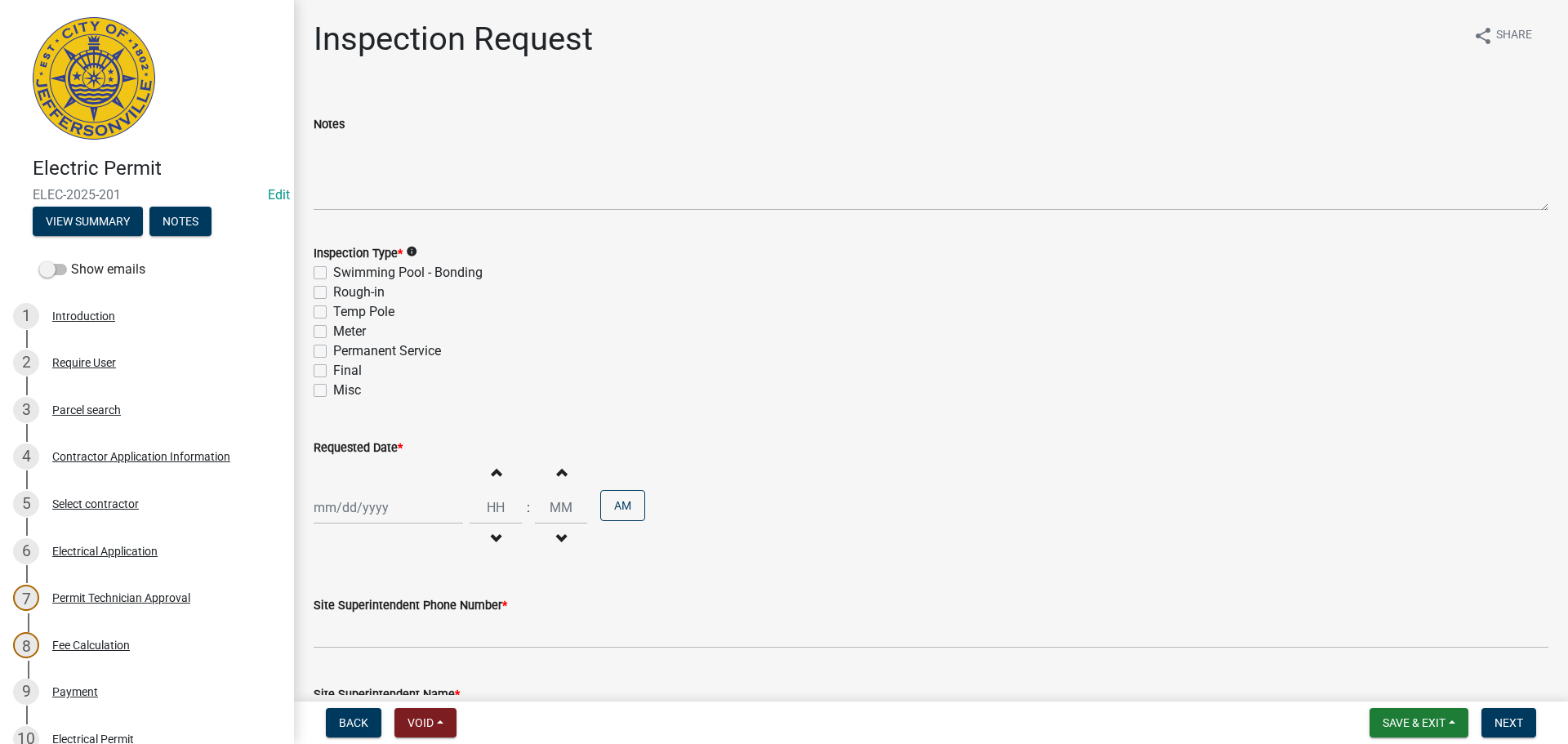
click at [333, 375] on label "Final" at bounding box center [347, 371] width 28 height 19
click at [333, 372] on input "Final" at bounding box center [338, 367] width 11 height 11
checkbox input "true"
checkbox input "false"
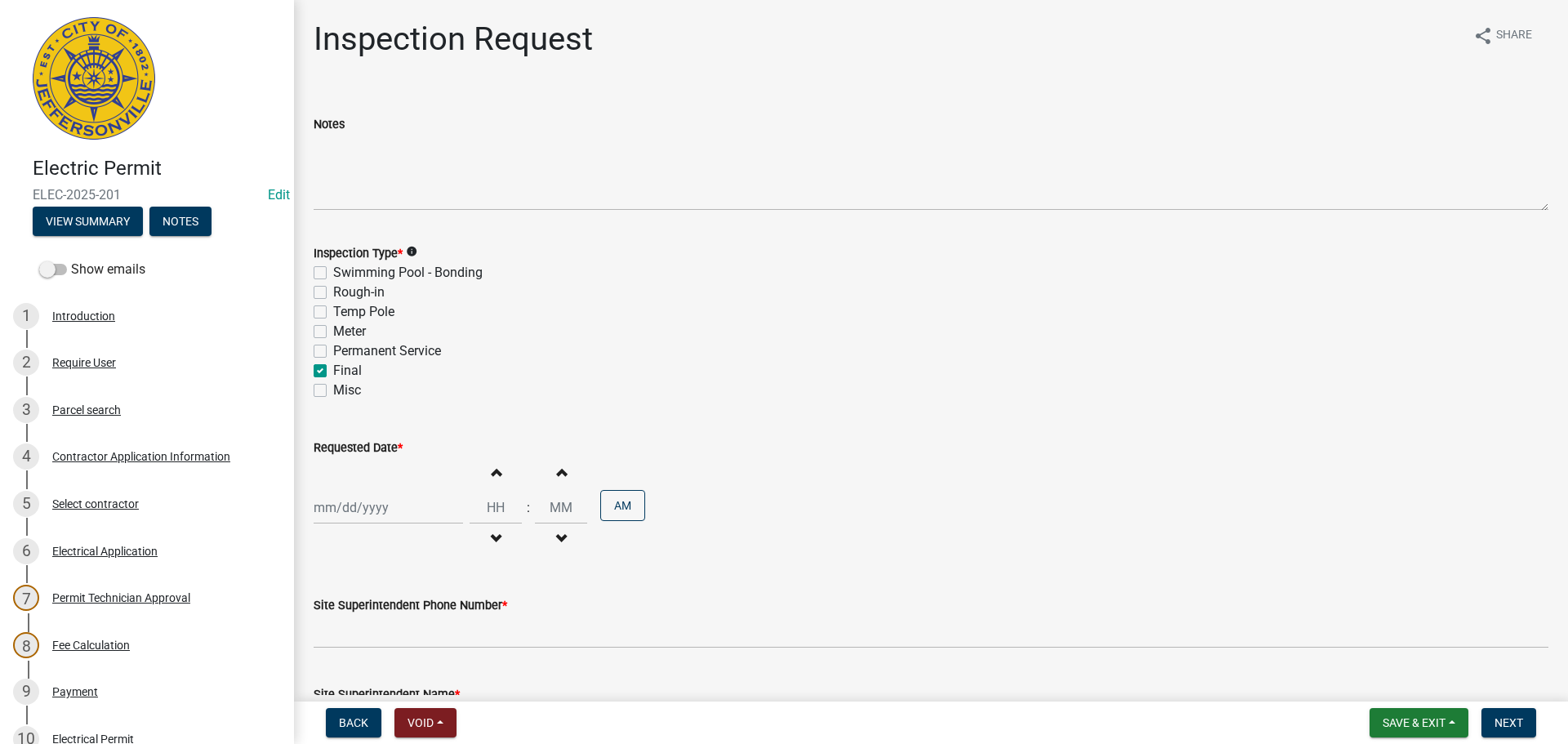
checkbox input "false"
checkbox input "true"
checkbox input "false"
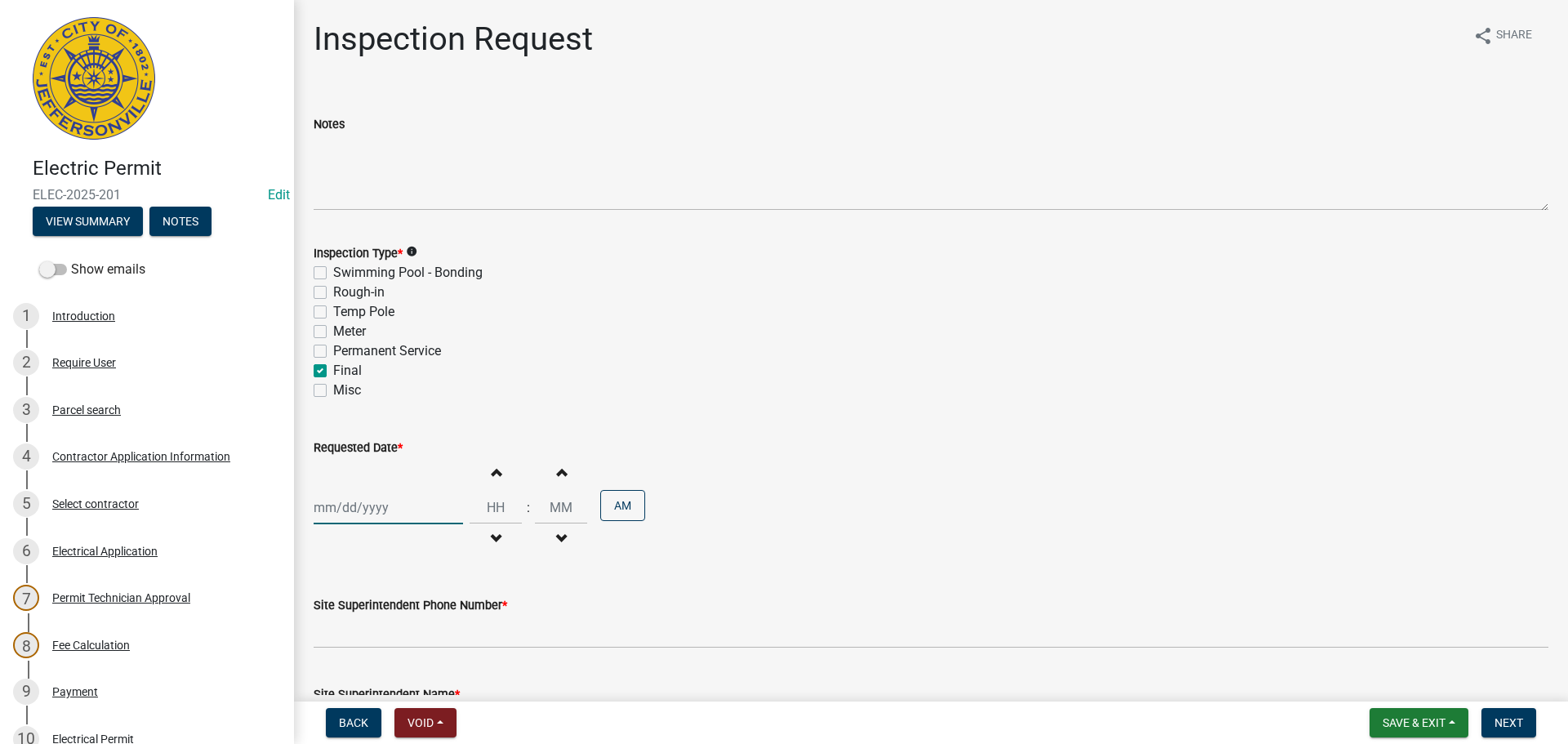
click at [426, 510] on div at bounding box center [388, 508] width 150 height 34
select select "9"
select select "2025"
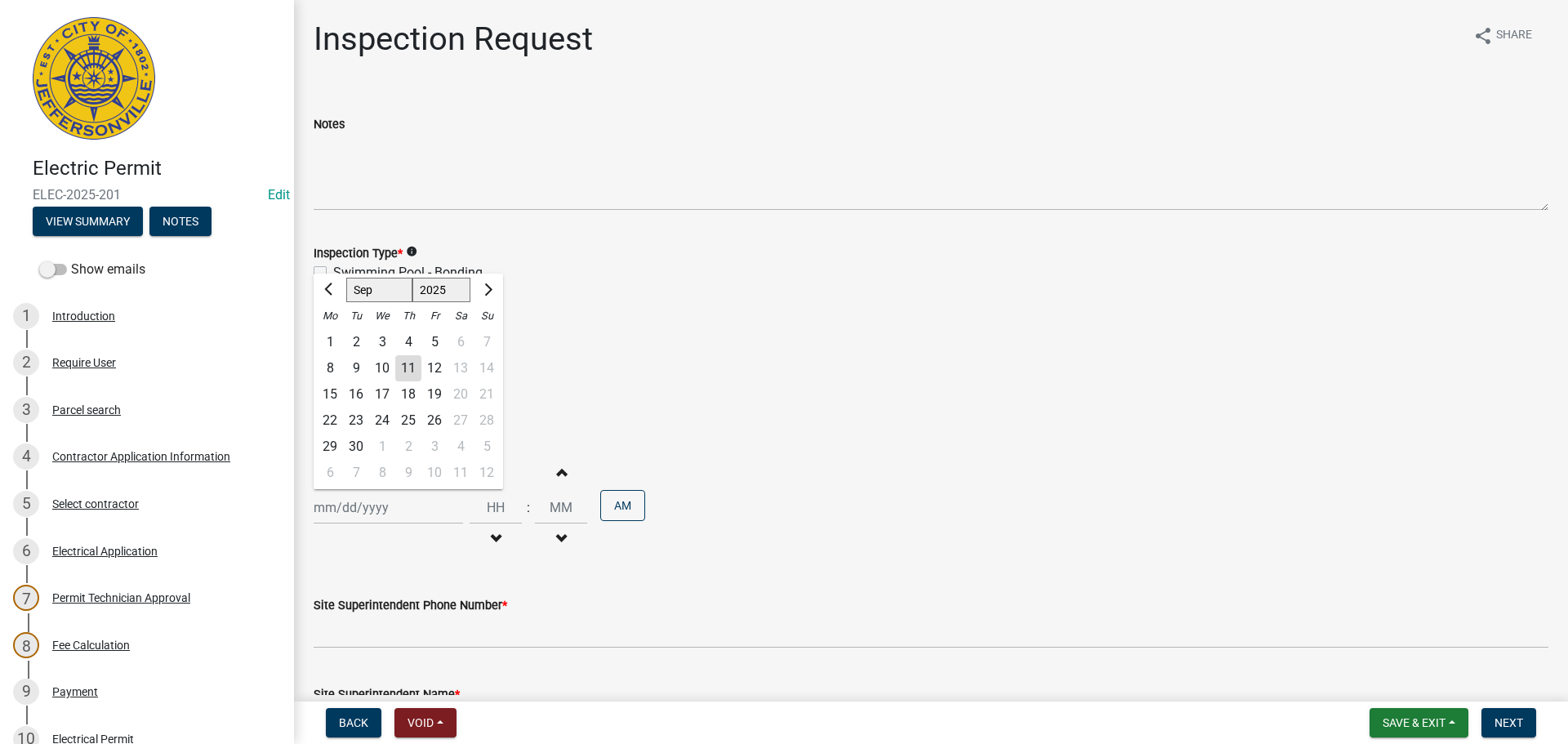
click at [415, 372] on div "11" at bounding box center [408, 368] width 27 height 27
type input "[DATE]"
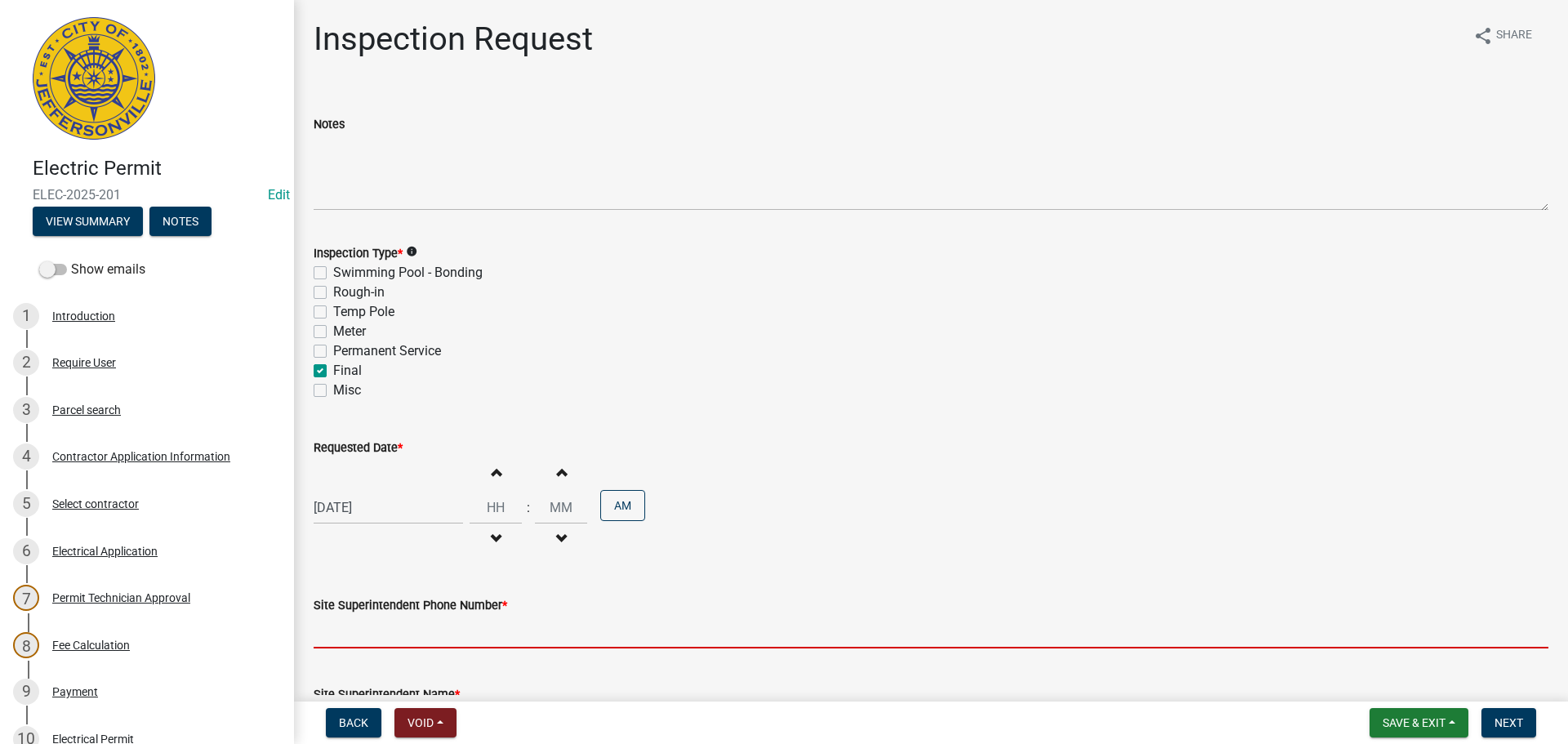
click at [489, 633] on input "Site Superintendent Phone Number *" at bounding box center [931, 632] width 1235 height 34
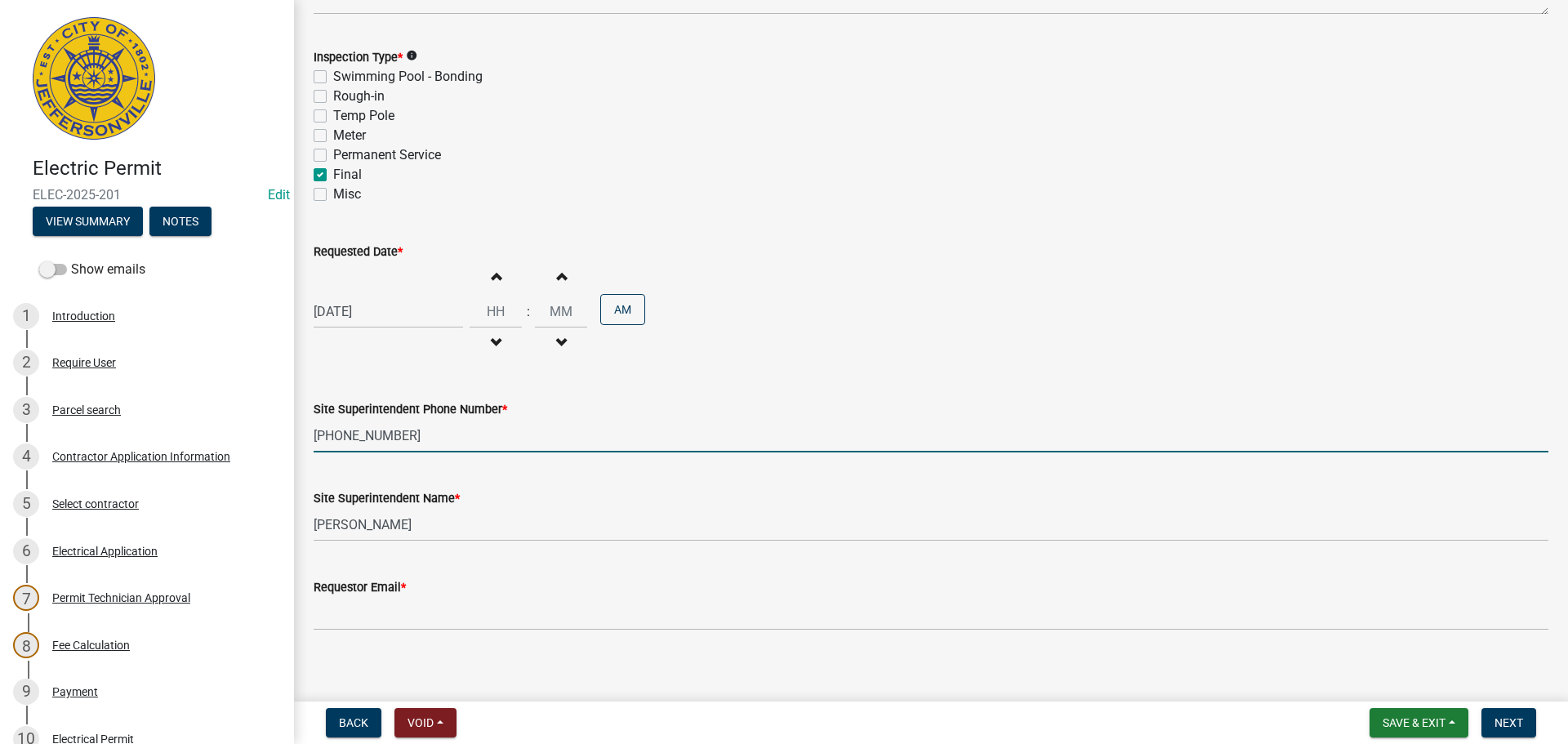
scroll to position [208, 0]
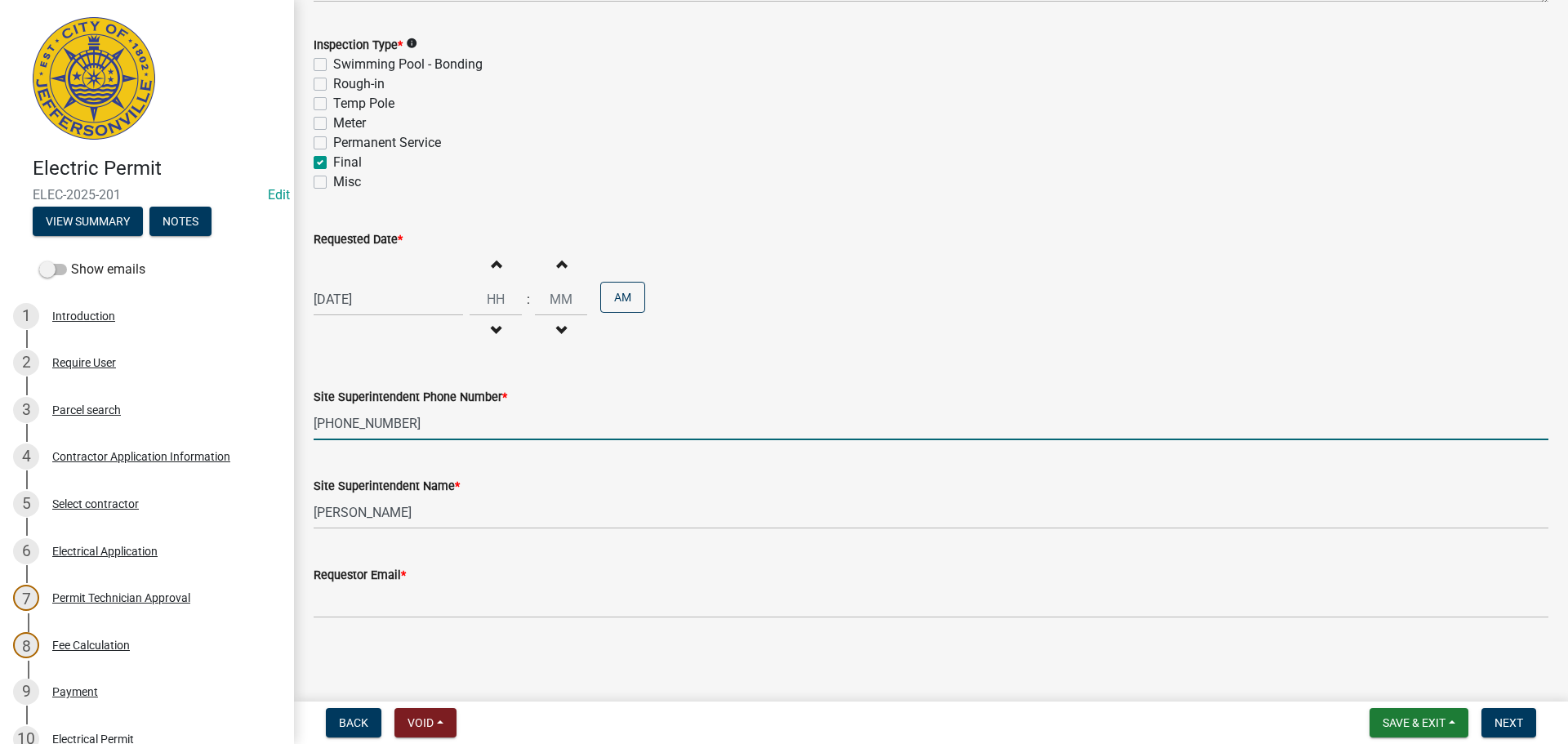
type input "[PHONE_NUMBER]"
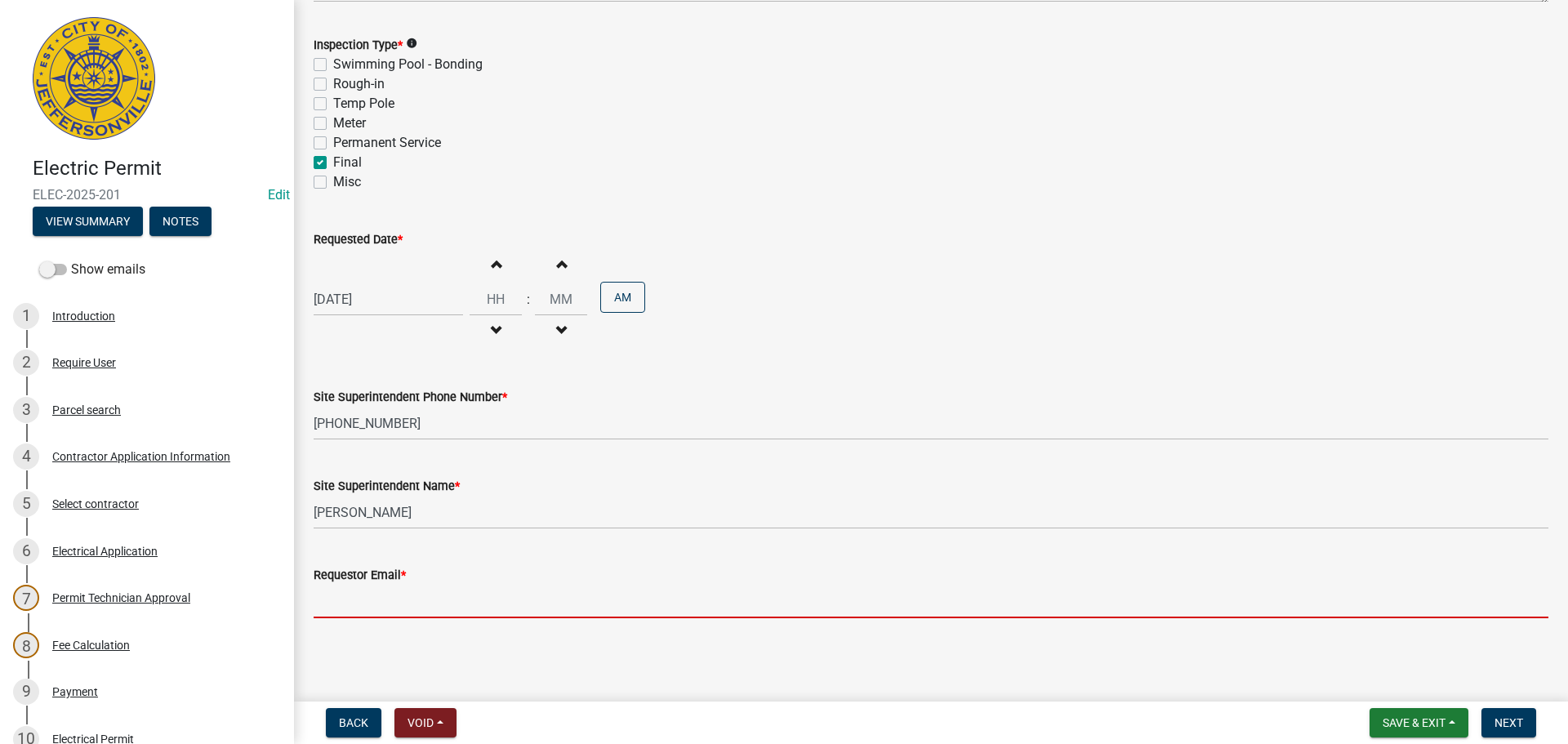
click at [426, 604] on input "Requestor Email *" at bounding box center [931, 601] width 1235 height 34
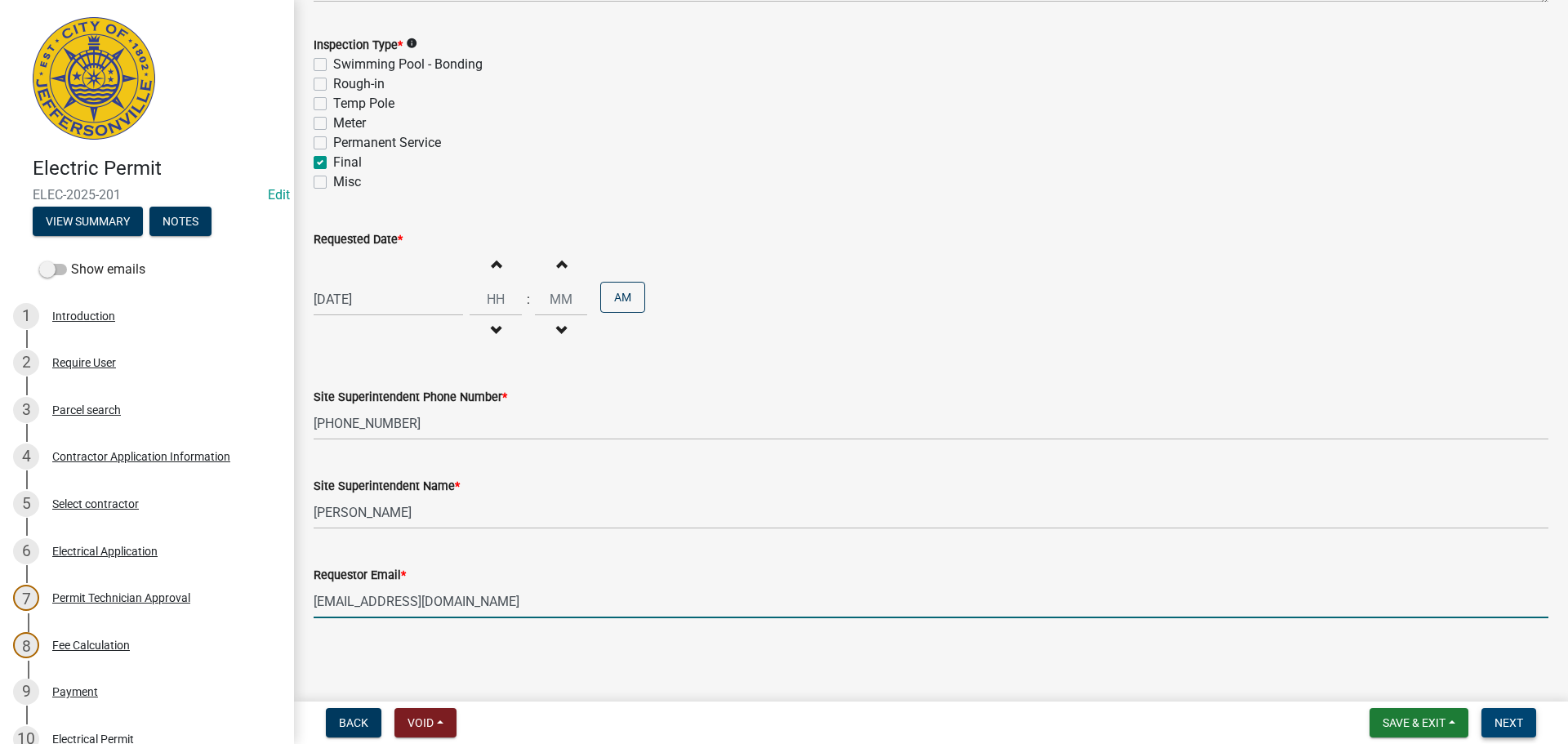
type input "[EMAIL_ADDRESS][DOMAIN_NAME]"
click at [1504, 725] on span "Next" at bounding box center [1509, 723] width 28 height 13
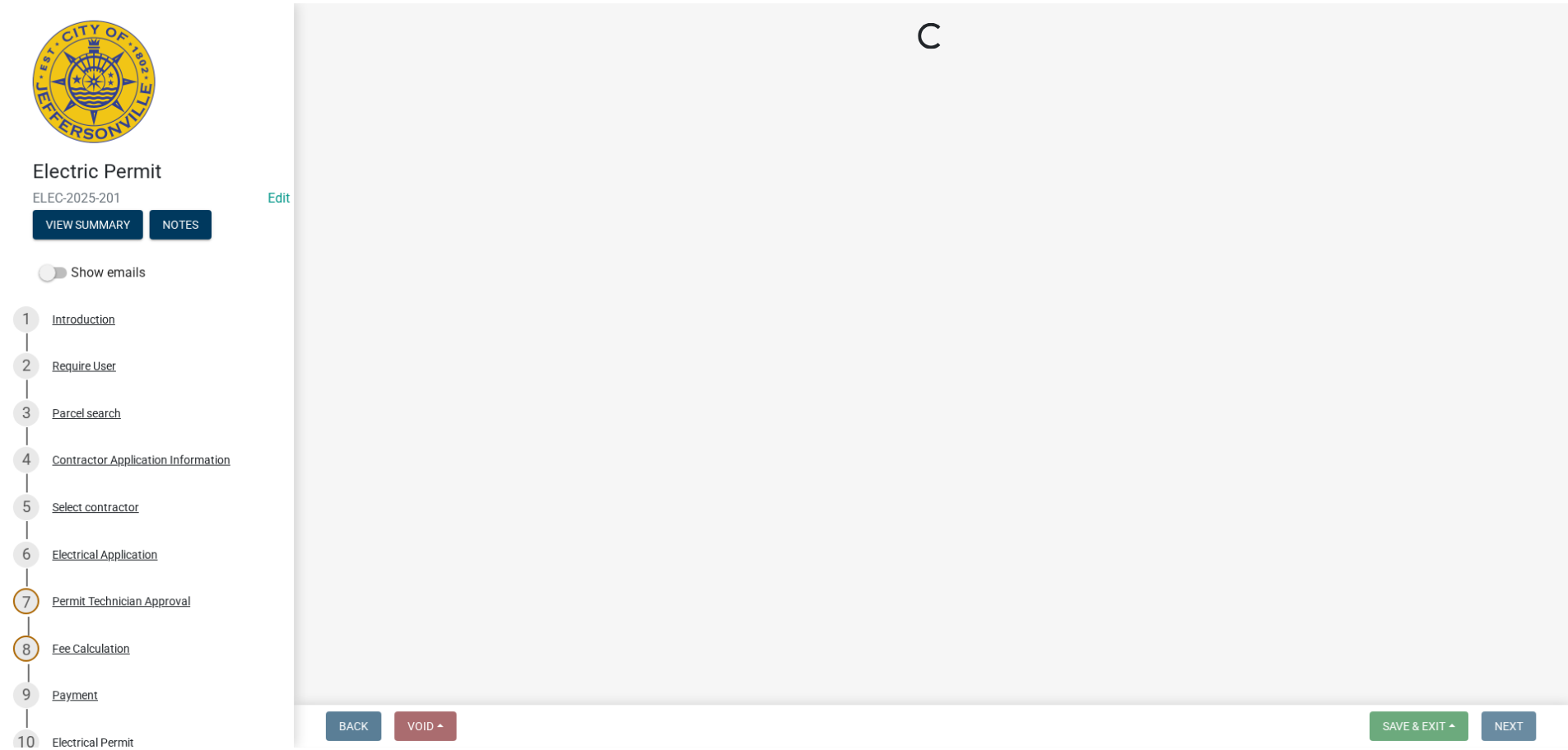
scroll to position [0, 0]
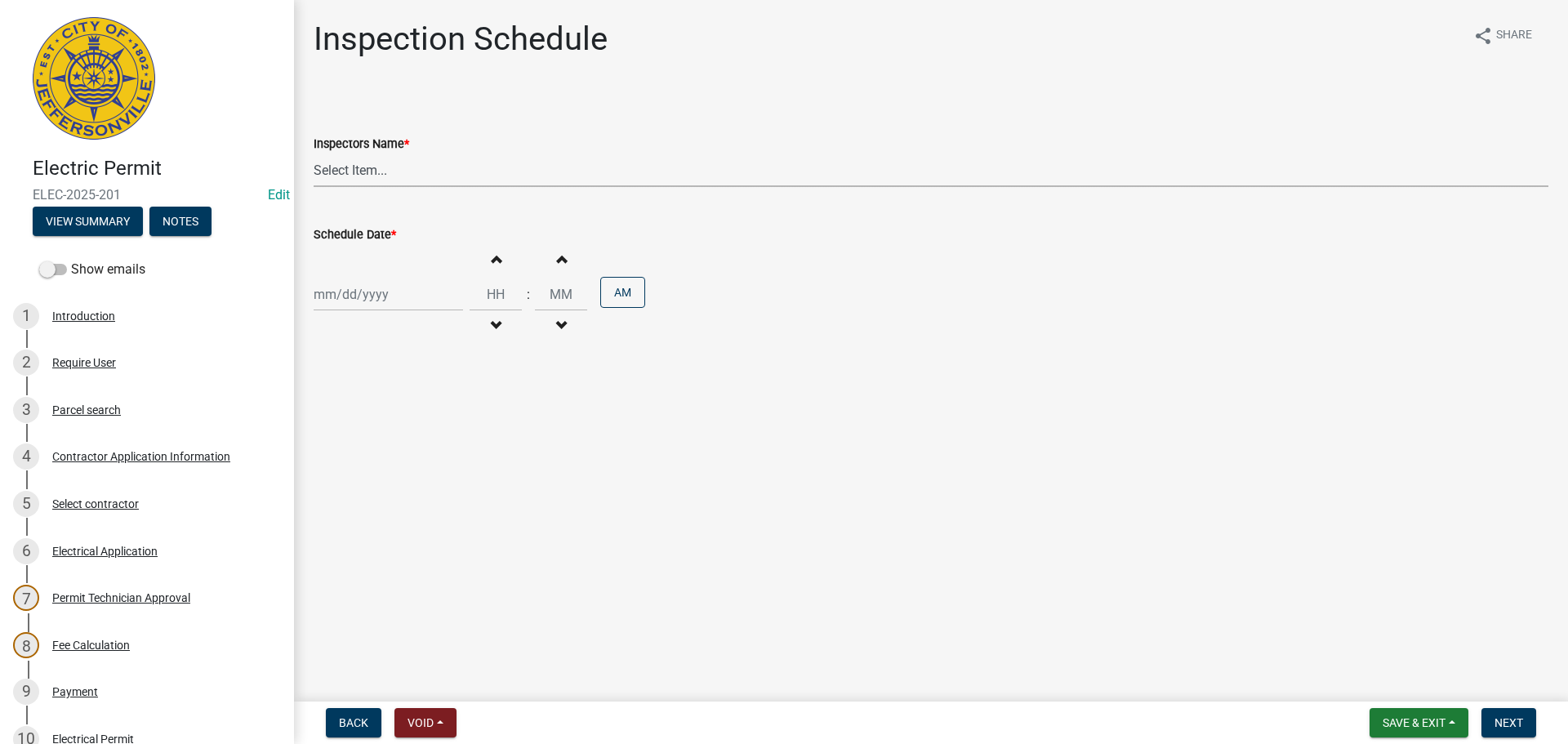
click at [429, 166] on select "Select Item... [PERSON_NAME] ([PERSON_NAME]) [PERSON_NAME] ([PERSON_NAME]) mkru…" at bounding box center [931, 170] width 1235 height 34
select select "36a8b8f0-2ef8-43e9-ae06-718f51af8d36"
click at [313, 153] on select "Select Item... [PERSON_NAME] ([PERSON_NAME]) [PERSON_NAME] ([PERSON_NAME]) mkru…" at bounding box center [931, 170] width 1235 height 34
click at [420, 292] on div at bounding box center [388, 295] width 150 height 34
select select "9"
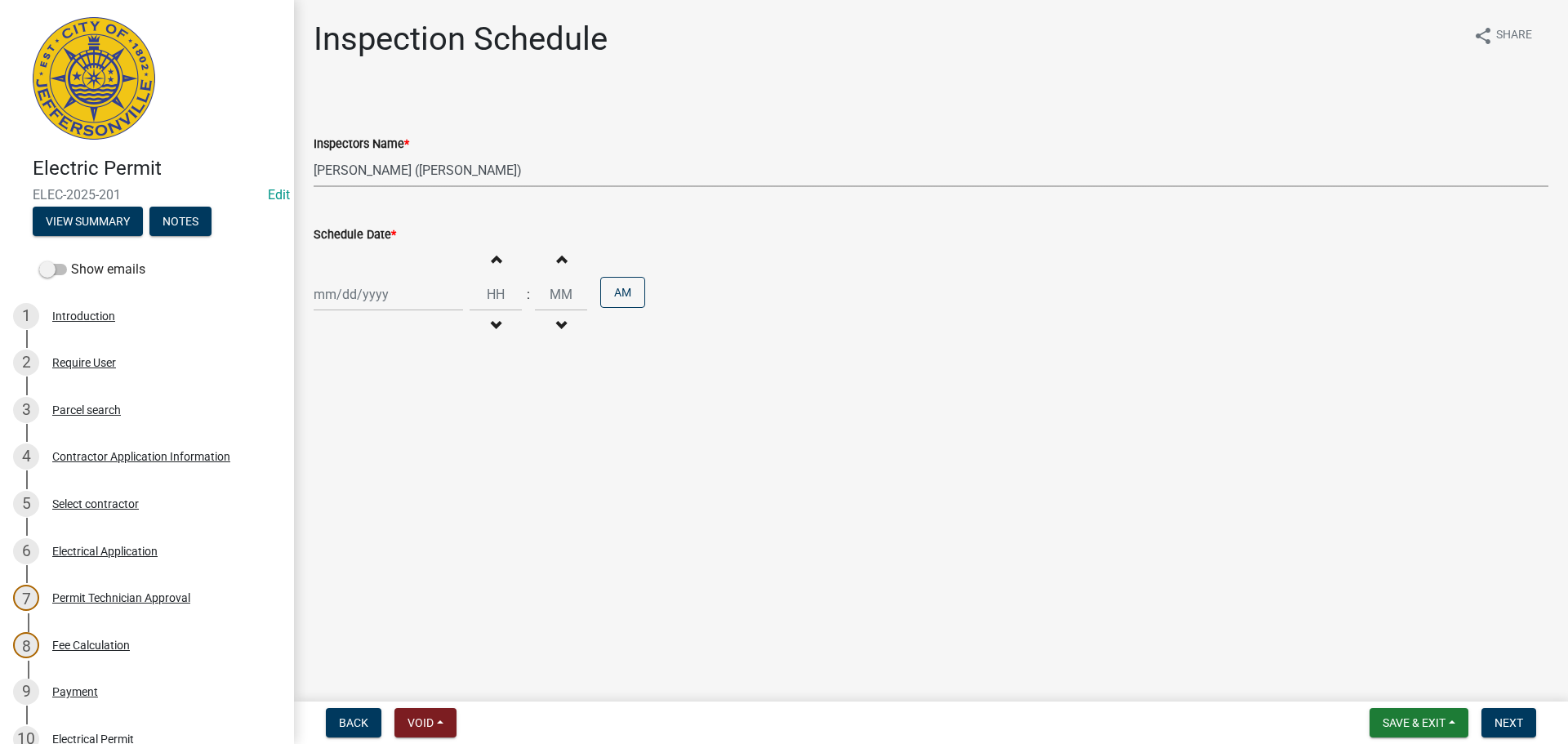
select select "2025"
click at [411, 410] on div "11" at bounding box center [408, 408] width 27 height 27
type input "[DATE]"
click at [1523, 727] on span "Next" at bounding box center [1509, 723] width 28 height 13
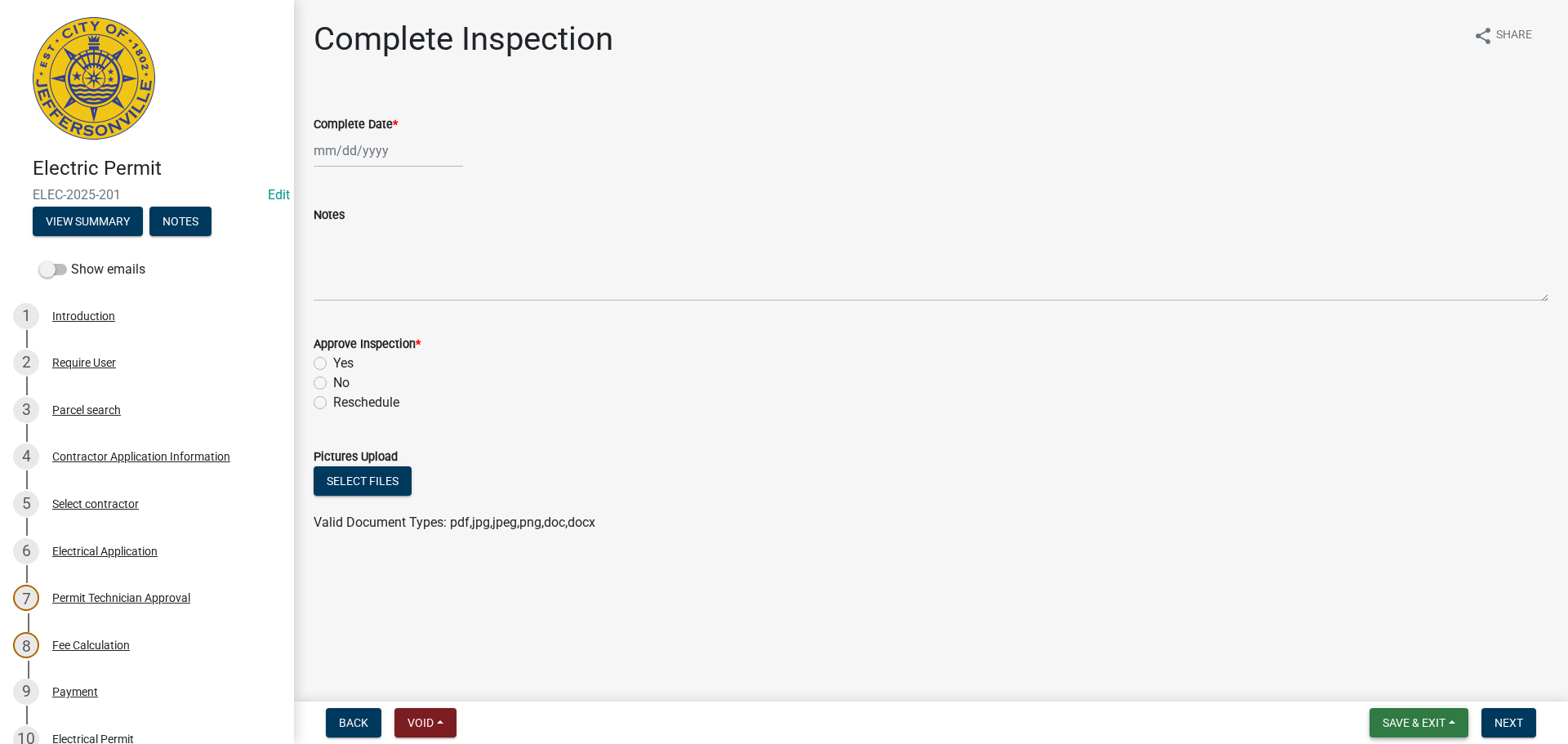
click at [1436, 725] on span "Save & Exit" at bounding box center [1414, 723] width 63 height 13
click at [1436, 678] on button "Save & Exit" at bounding box center [1403, 680] width 131 height 39
